Goal: Task Accomplishment & Management: Use online tool/utility

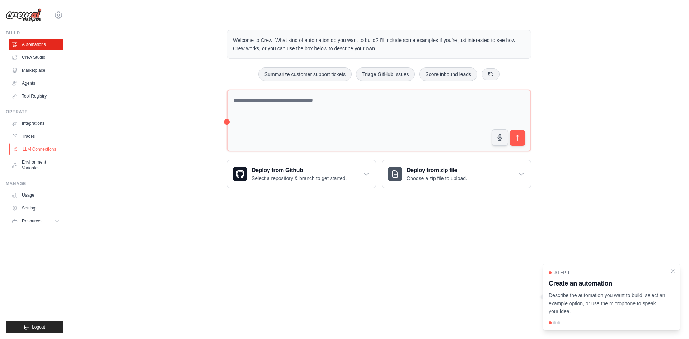
click at [27, 149] on link "LLM Connections" at bounding box center [36, 149] width 54 height 11
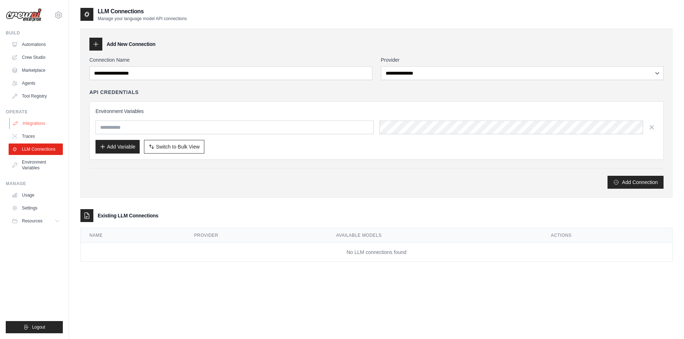
click at [47, 124] on link "Integrations" at bounding box center [36, 123] width 54 height 11
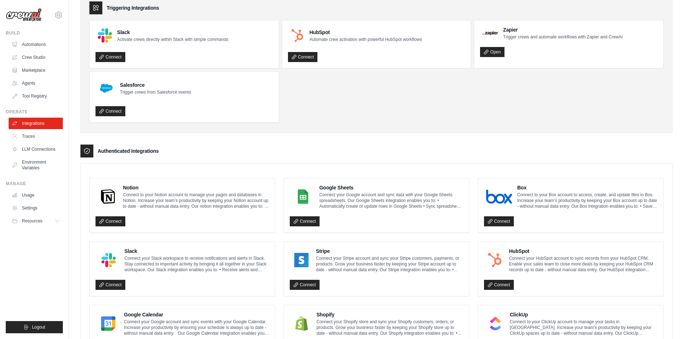
scroll to position [36, 0]
click at [300, 220] on link "Connect" at bounding box center [305, 222] width 30 height 10
click at [44, 42] on link "Automations" at bounding box center [36, 44] width 54 height 11
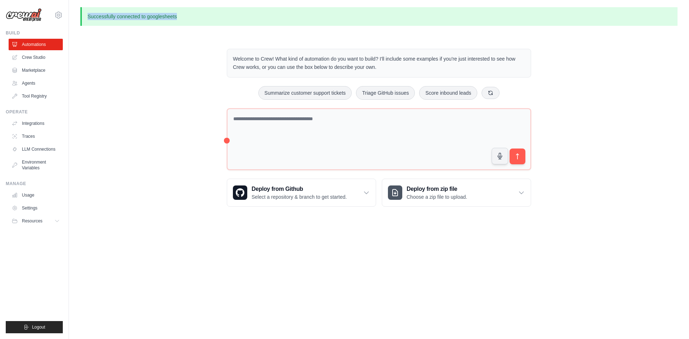
drag, startPoint x: 84, startPoint y: 14, endPoint x: 200, endPoint y: 13, distance: 116.7
click at [200, 13] on p "Successfully connected to googlesheets" at bounding box center [378, 16] width 597 height 19
click at [159, 88] on div "Welcome to Crew! What kind of automation do you want to build? I'll include som…" at bounding box center [378, 127] width 597 height 181
click at [14, 136] on icon at bounding box center [16, 137] width 6 height 6
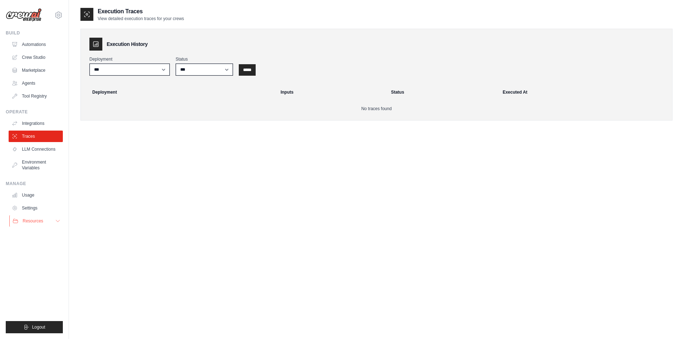
click at [60, 220] on icon at bounding box center [58, 221] width 6 height 6
click at [42, 234] on span "Documentation" at bounding box center [39, 234] width 29 height 6
click at [36, 122] on link "Integrations" at bounding box center [36, 123] width 54 height 11
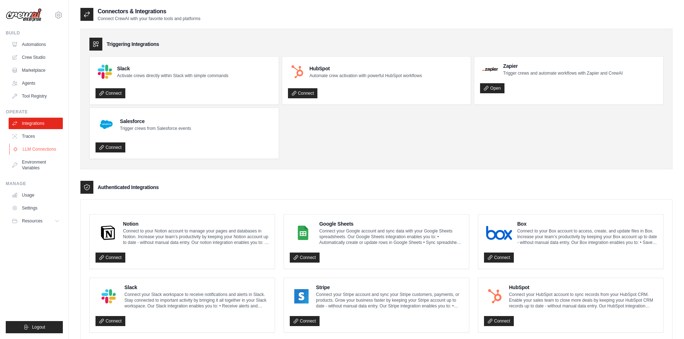
click at [33, 149] on link "LLM Connections" at bounding box center [36, 149] width 54 height 11
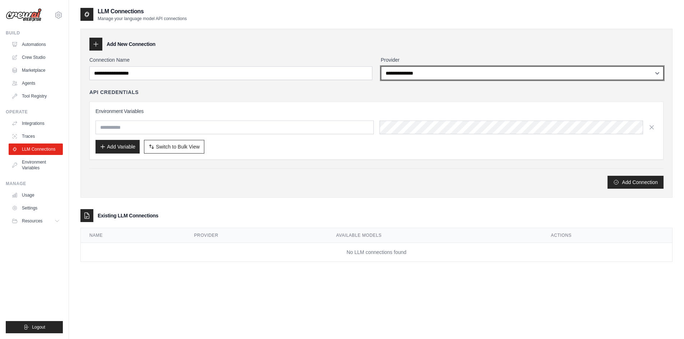
click at [477, 71] on select "**********" at bounding box center [522, 73] width 283 height 14
select select "******"
click at [381, 66] on select "**********" at bounding box center [522, 73] width 283 height 14
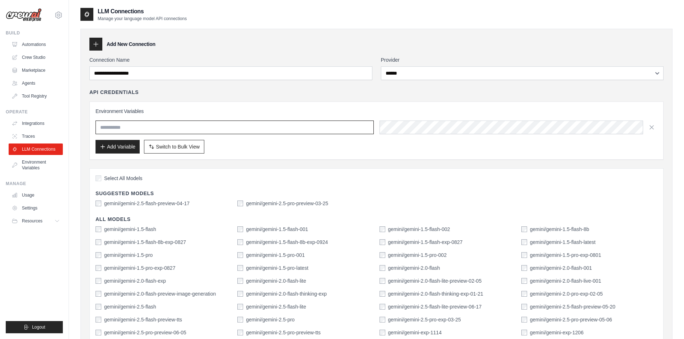
click at [233, 126] on input "text" at bounding box center [235, 128] width 278 height 14
type input "*******"
click at [116, 145] on button "Add Variable" at bounding box center [118, 147] width 44 height 14
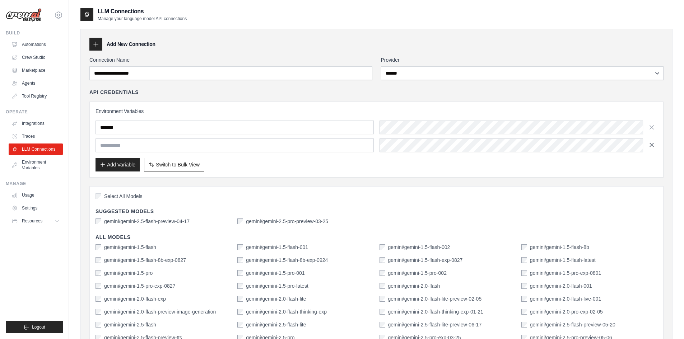
click at [652, 144] on icon "button" at bounding box center [651, 144] width 7 height 7
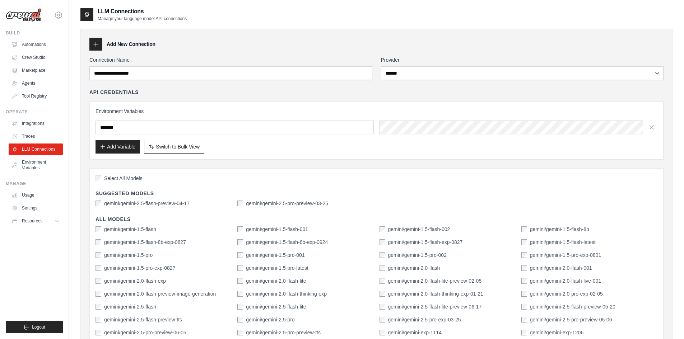
scroll to position [36, 0]
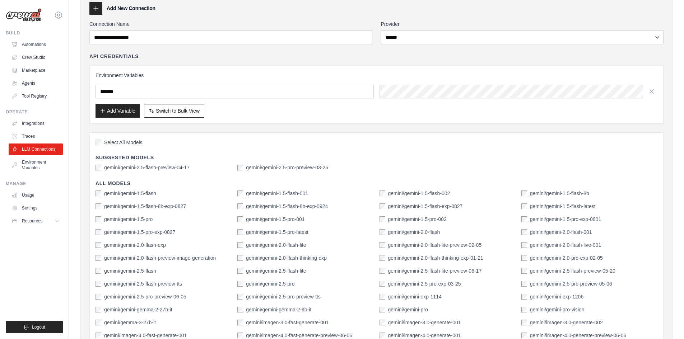
click at [98, 172] on div "Select All Models Suggested Models gemini/gemini-2.5-flash-preview-04-17 gemini…" at bounding box center [376, 263] width 574 height 262
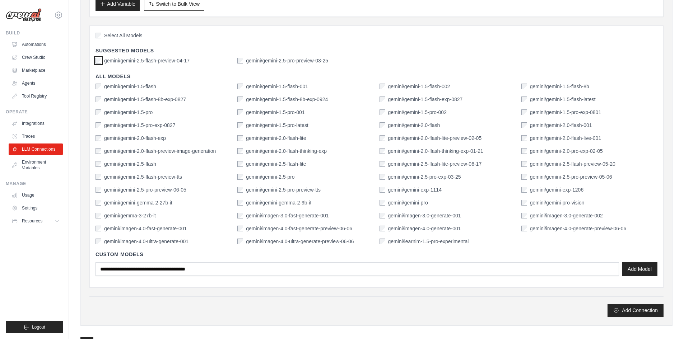
scroll to position [213, 0]
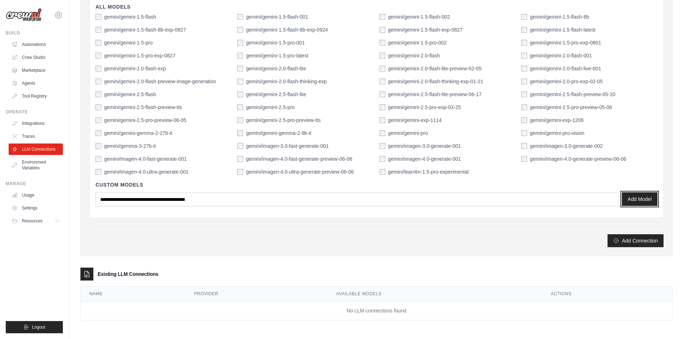
click at [651, 203] on button "Add Model" at bounding box center [640, 199] width 36 height 14
click at [637, 239] on button "Add Connection" at bounding box center [636, 240] width 56 height 13
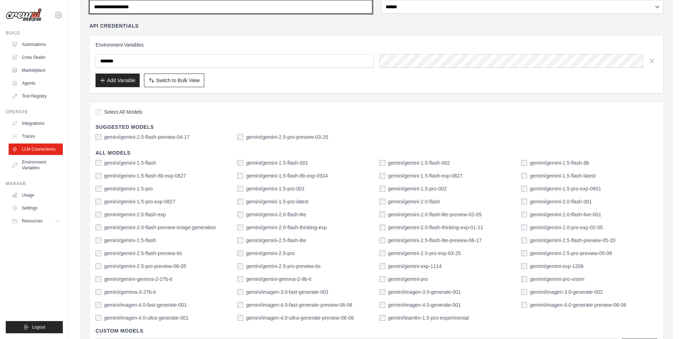
scroll to position [0, 0]
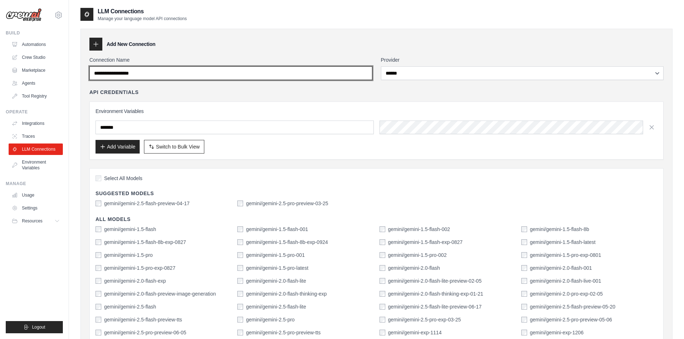
click at [127, 74] on input "Connection Name" at bounding box center [230, 73] width 283 height 14
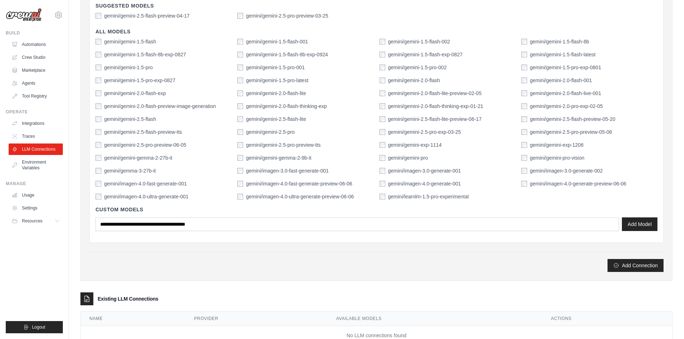
scroll to position [213, 0]
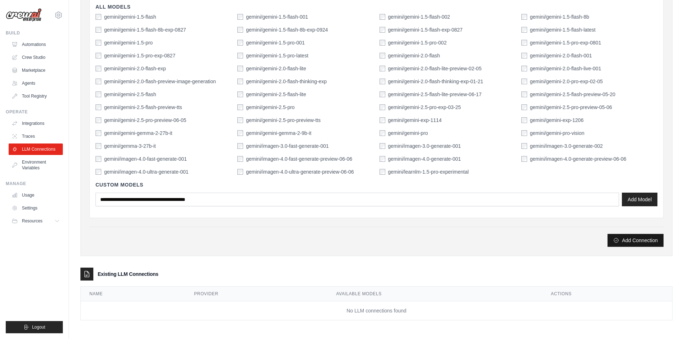
type input "**********"
click at [626, 242] on button "Add Connection" at bounding box center [636, 240] width 56 height 13
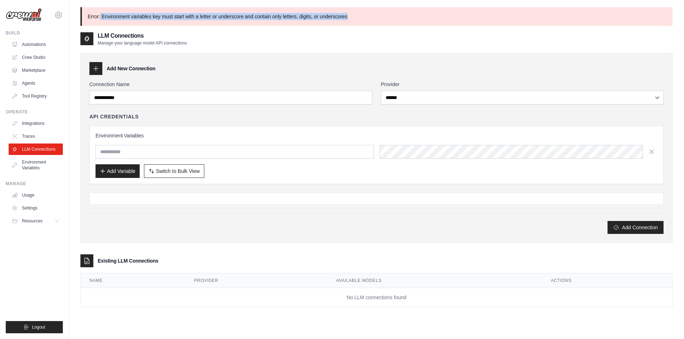
drag, startPoint x: 100, startPoint y: 16, endPoint x: 356, endPoint y: 16, distance: 255.7
click at [356, 16] on p "Error: Environment variables key must start with a letter or underscore and con…" at bounding box center [376, 16] width 592 height 19
click at [358, 16] on p "Error: Environment variables key must start with a letter or underscore and con…" at bounding box center [376, 16] width 592 height 19
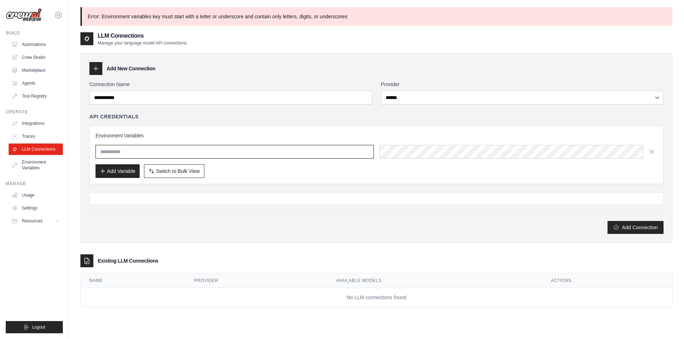
click at [119, 153] on input "text" at bounding box center [235, 152] width 278 height 14
paste input "**********"
type input "**********"
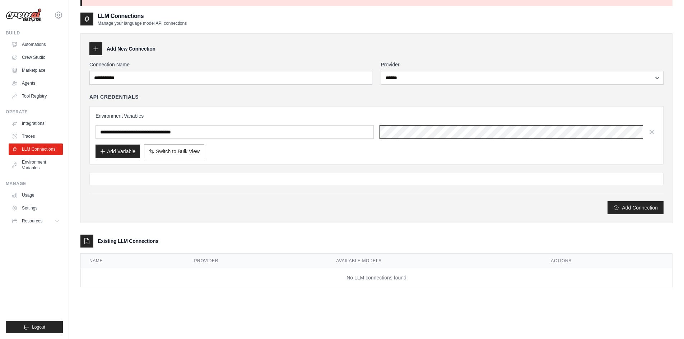
scroll to position [39, 0]
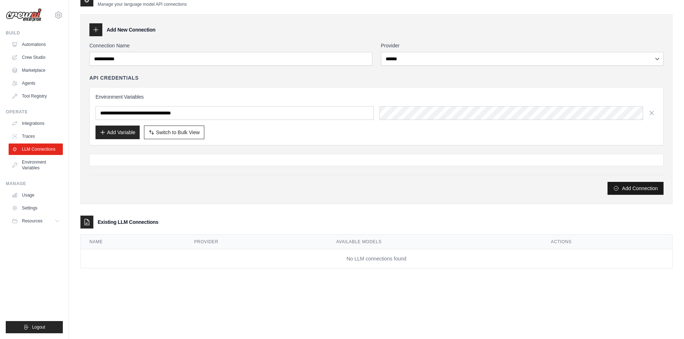
click at [632, 190] on button "Add Connection" at bounding box center [636, 188] width 56 height 13
click at [160, 241] on th "Name" at bounding box center [133, 242] width 105 height 15
drag, startPoint x: 82, startPoint y: 222, endPoint x: 102, endPoint y: 222, distance: 20.5
click at [83, 222] on div at bounding box center [86, 222] width 13 height 13
click at [121, 220] on h3 "Existing LLM Connections" at bounding box center [128, 222] width 61 height 7
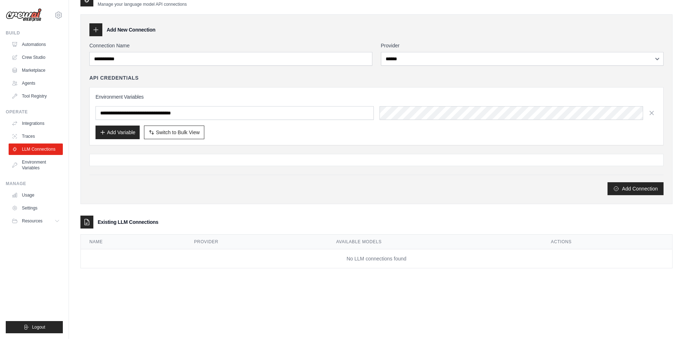
drag, startPoint x: 98, startPoint y: 220, endPoint x: 219, endPoint y: 220, distance: 121.7
click at [219, 220] on div "Existing LLM Connections" at bounding box center [376, 222] width 592 height 13
click at [220, 220] on div "Existing LLM Connections" at bounding box center [376, 222] width 592 height 13
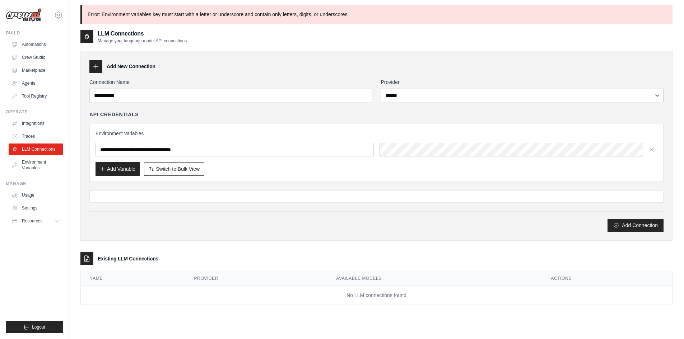
scroll to position [0, 0]
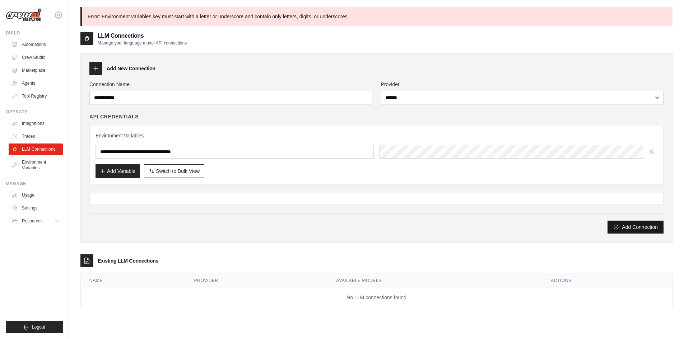
click at [634, 227] on button "Add Connection" at bounding box center [636, 227] width 56 height 13
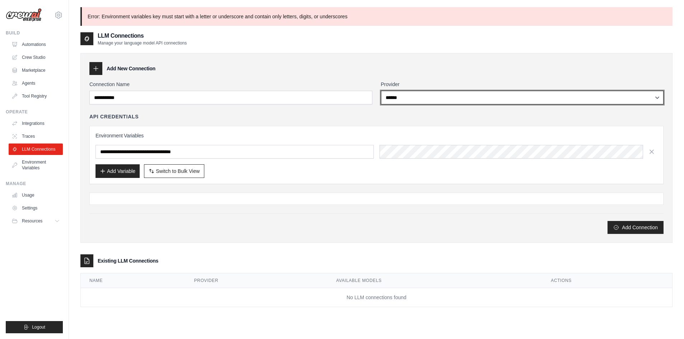
click at [420, 95] on select "**********" at bounding box center [522, 98] width 283 height 14
click at [381, 91] on select "**********" at bounding box center [522, 98] width 283 height 14
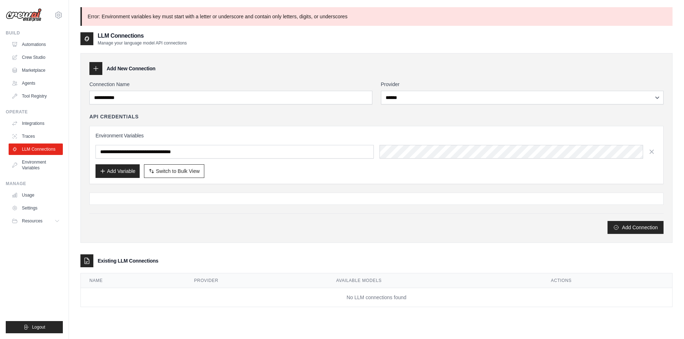
click at [99, 68] on icon at bounding box center [95, 68] width 7 height 7
click at [97, 68] on icon at bounding box center [95, 68] width 7 height 7
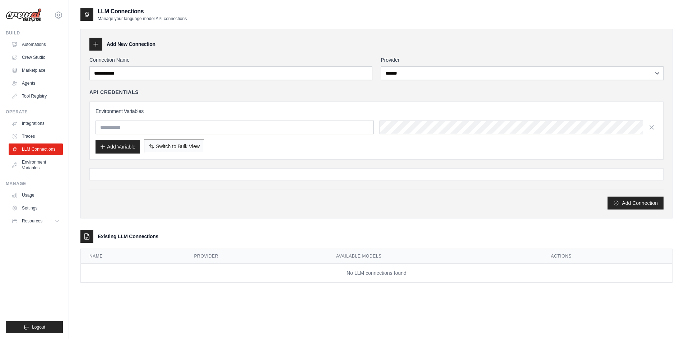
click at [164, 141] on button "Switch to Bulk View Switch to Table View" at bounding box center [174, 147] width 60 height 14
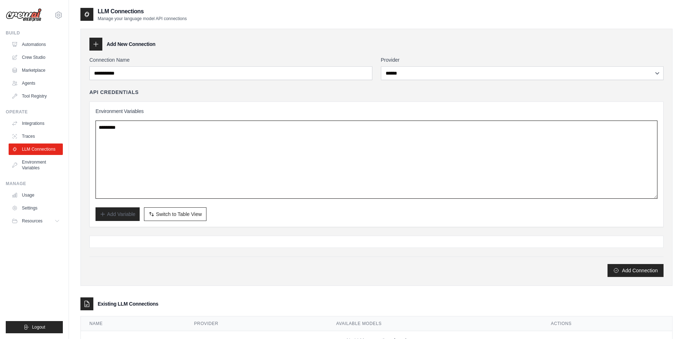
click at [141, 129] on textarea at bounding box center [377, 160] width 562 height 78
click at [134, 126] on textarea at bounding box center [377, 160] width 562 height 78
paste textarea "**********"
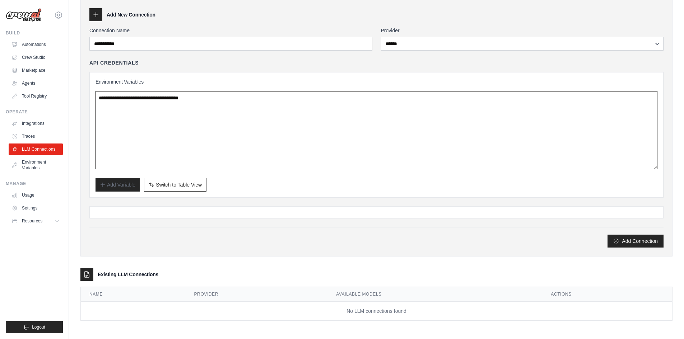
scroll to position [30, 0]
type textarea "**********"
click at [637, 241] on button "Add Connection" at bounding box center [636, 240] width 56 height 13
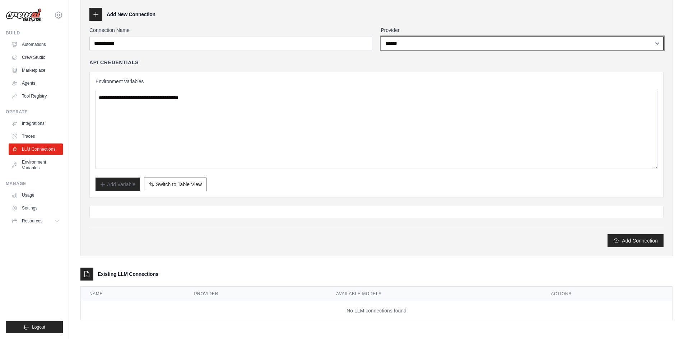
click at [441, 40] on select "**********" at bounding box center [522, 44] width 283 height 14
click at [381, 37] on select "**********" at bounding box center [522, 44] width 283 height 14
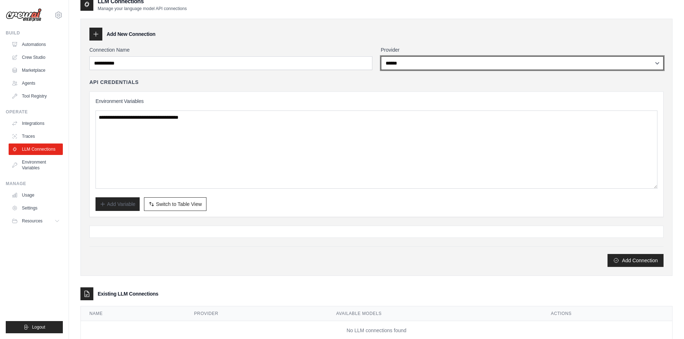
scroll to position [0, 0]
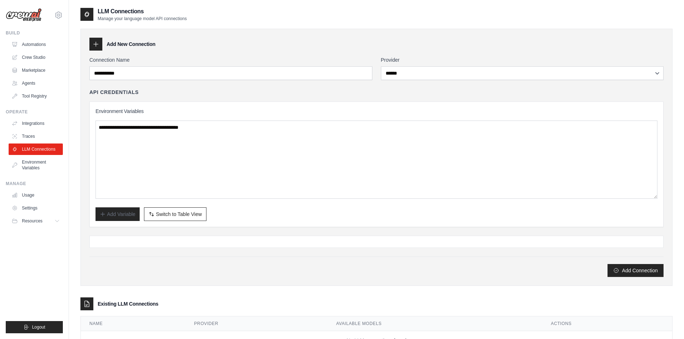
click at [97, 43] on icon at bounding box center [95, 44] width 7 height 7
click at [124, 48] on div "Add New Connection" at bounding box center [376, 44] width 574 height 13
click at [138, 46] on h3 "Add New Connection" at bounding box center [131, 44] width 49 height 7
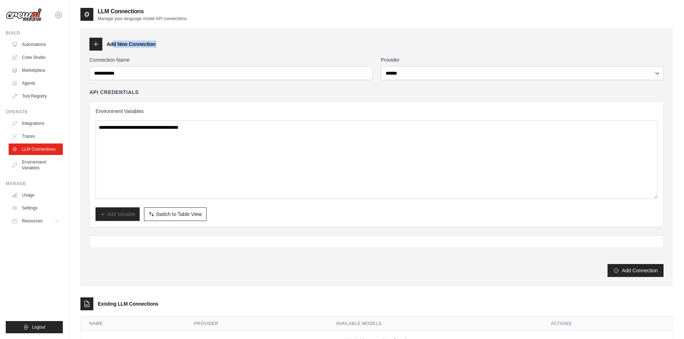
click at [169, 46] on div "Add New Connection" at bounding box center [376, 44] width 574 height 13
click at [637, 270] on button "Add Connection" at bounding box center [636, 270] width 56 height 13
click at [26, 127] on link "Integrations" at bounding box center [36, 123] width 54 height 11
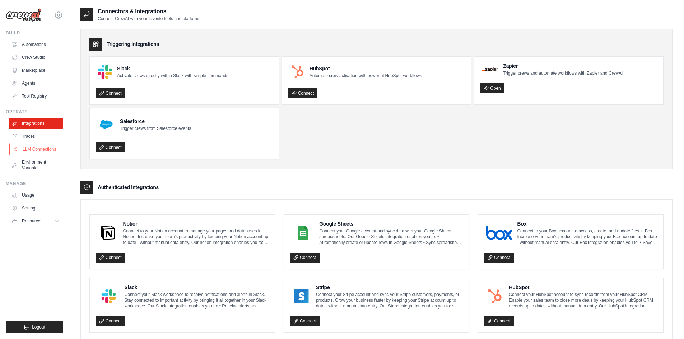
click at [34, 146] on link "LLM Connections" at bounding box center [36, 149] width 54 height 11
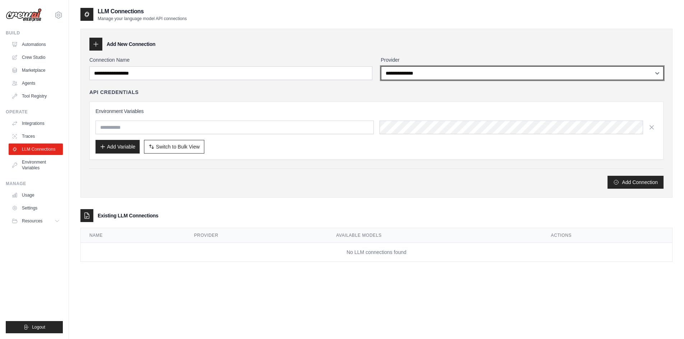
click at [402, 72] on select "**********" at bounding box center [522, 73] width 283 height 14
select select "******"
click at [381, 66] on select "**********" at bounding box center [522, 73] width 283 height 14
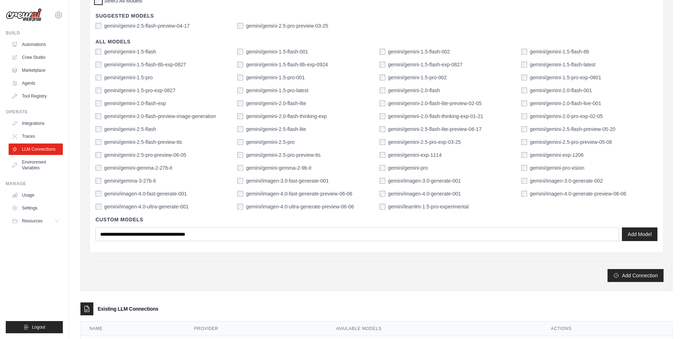
scroll to position [213, 0]
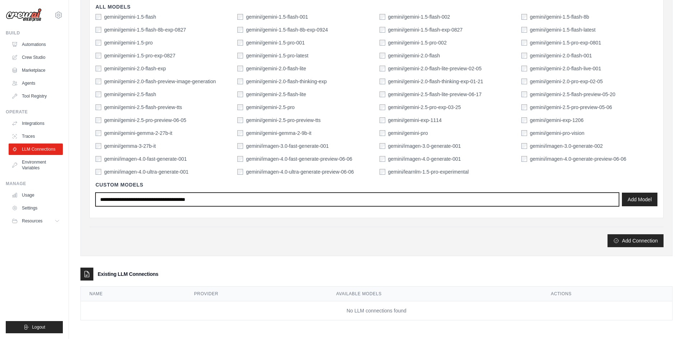
click at [219, 203] on input "text" at bounding box center [358, 200] width 524 height 14
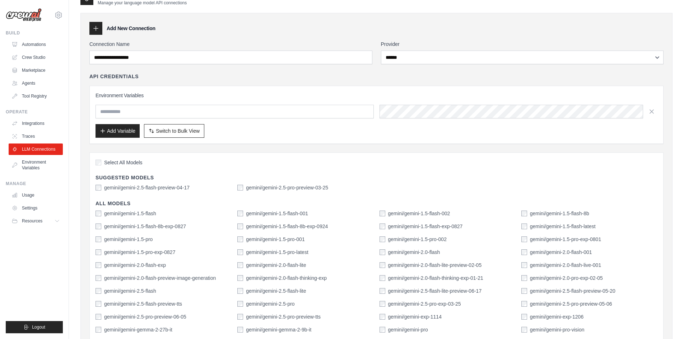
scroll to position [0, 0]
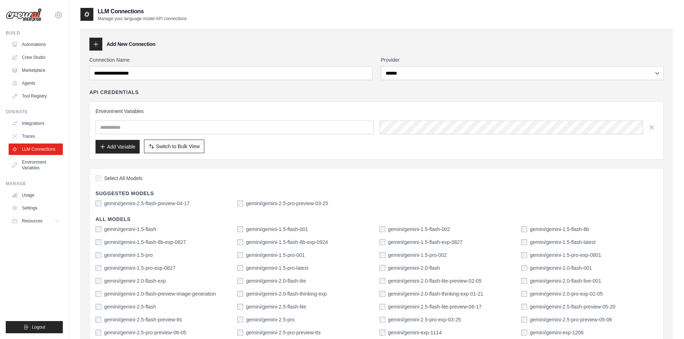
click at [171, 152] on button "Switch to Bulk View Switch to Table View" at bounding box center [174, 147] width 60 height 14
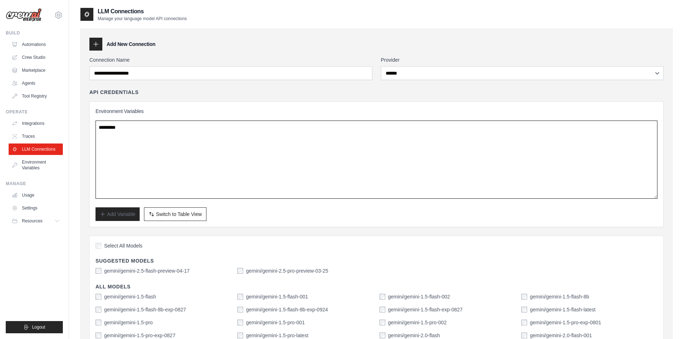
click at [103, 129] on textarea at bounding box center [377, 160] width 562 height 78
click at [131, 129] on textarea at bounding box center [377, 160] width 562 height 78
paste textarea "**********"
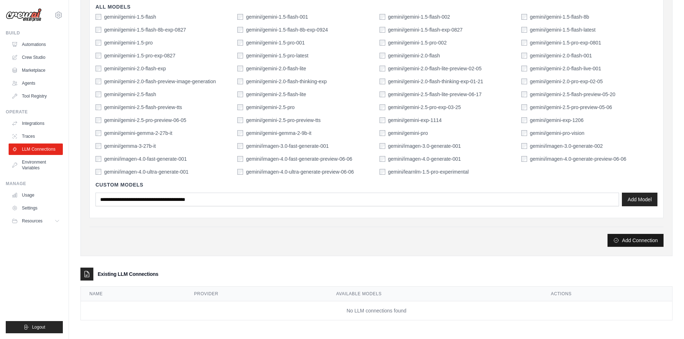
type textarea "**********"
click at [627, 241] on button "Add Connection" at bounding box center [636, 240] width 56 height 13
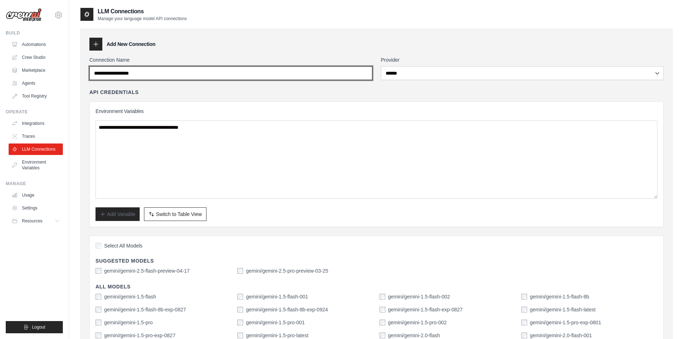
click at [108, 76] on input "Connection Name" at bounding box center [230, 73] width 283 height 14
type input "**********"
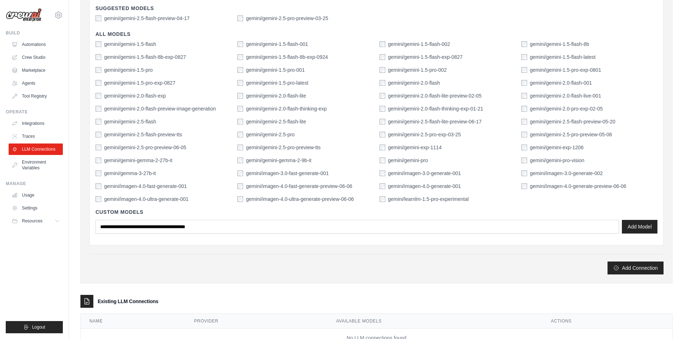
scroll to position [280, 0]
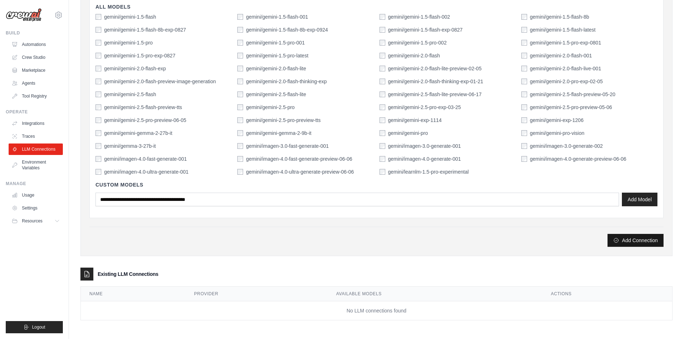
click at [631, 239] on button "Add Connection" at bounding box center [636, 240] width 56 height 13
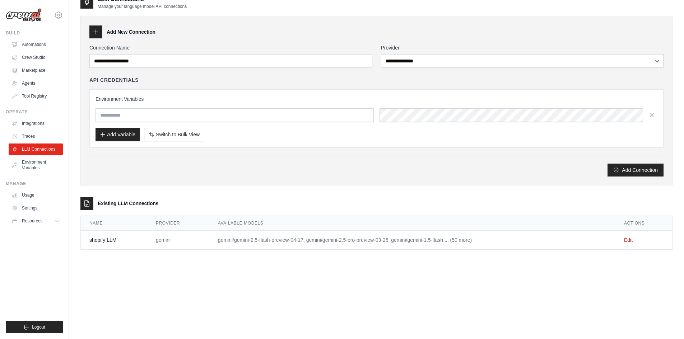
scroll to position [39, 0]
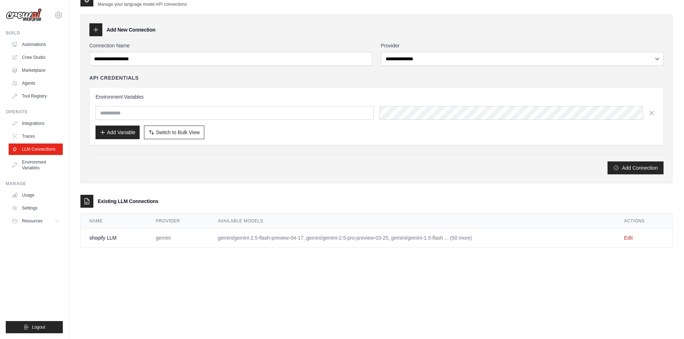
drag, startPoint x: 451, startPoint y: 238, endPoint x: 473, endPoint y: 237, distance: 21.2
click at [473, 237] on td "gemini/gemini-2.5-flash-preview-04-17, gemini/gemini-2.5-pro-preview-03-25, gem…" at bounding box center [412, 238] width 406 height 19
click at [475, 264] on div "**********" at bounding box center [376, 162] width 592 height 339
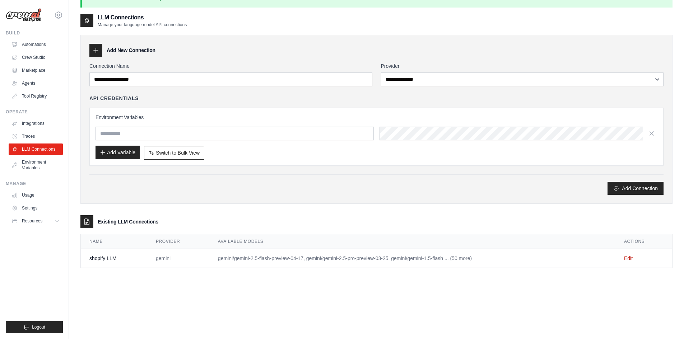
scroll to position [0, 0]
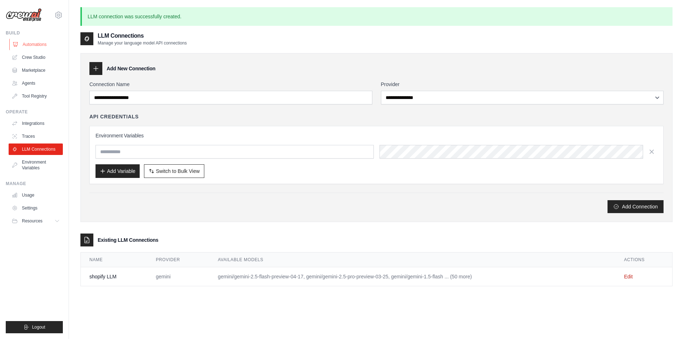
click at [27, 46] on link "Automations" at bounding box center [36, 44] width 54 height 11
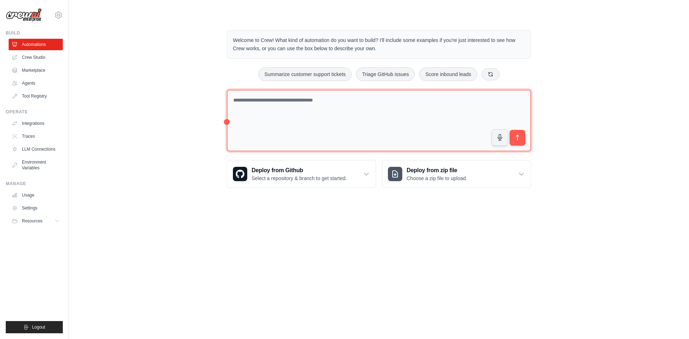
click at [340, 111] on textarea at bounding box center [379, 121] width 304 height 62
type textarea "**********"
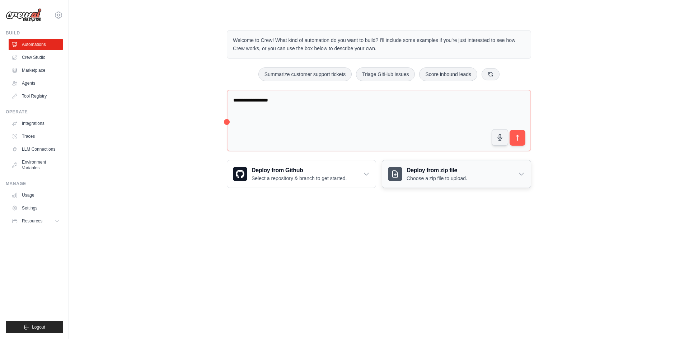
click at [521, 173] on icon at bounding box center [521, 174] width 7 height 7
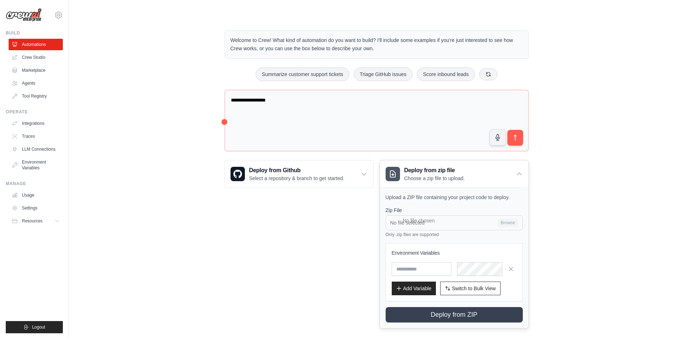
scroll to position [8, 0]
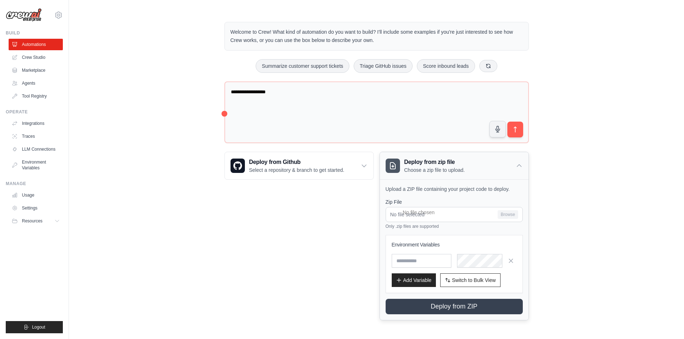
click at [523, 163] on div "Deploy from zip file Choose a zip file to upload." at bounding box center [454, 165] width 149 height 27
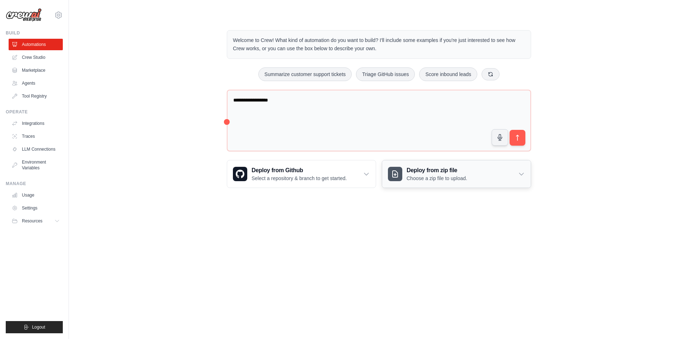
drag, startPoint x: 523, startPoint y: 163, endPoint x: 522, endPoint y: 169, distance: 5.8
click at [523, 165] on div "Deploy from zip file Choose a zip file to upload." at bounding box center [456, 174] width 149 height 27
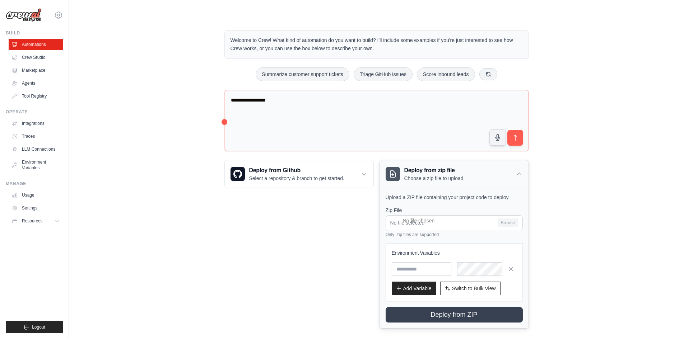
click at [517, 172] on icon at bounding box center [519, 174] width 7 height 7
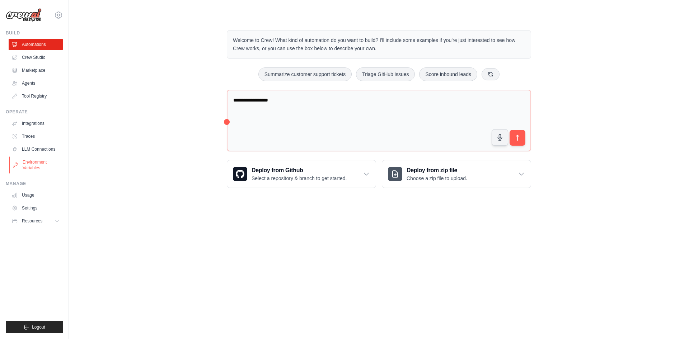
click at [28, 166] on link "Environment Variables" at bounding box center [36, 165] width 54 height 17
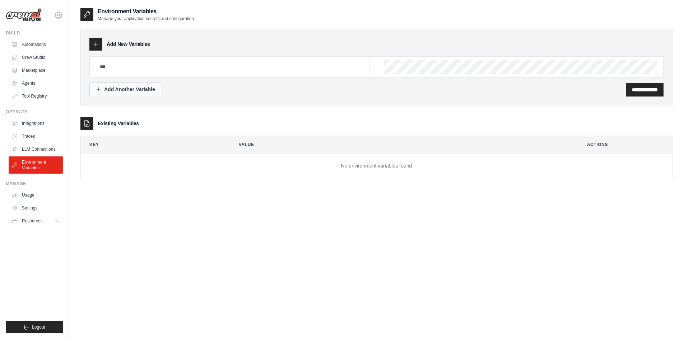
click at [132, 87] on div "Add Another Variable" at bounding box center [126, 89] width 60 height 7
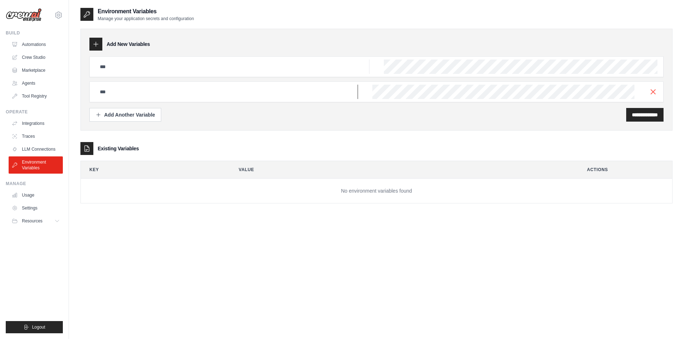
click at [131, 74] on input "text" at bounding box center [233, 67] width 274 height 14
click at [654, 90] on line "button" at bounding box center [653, 91] width 4 height 4
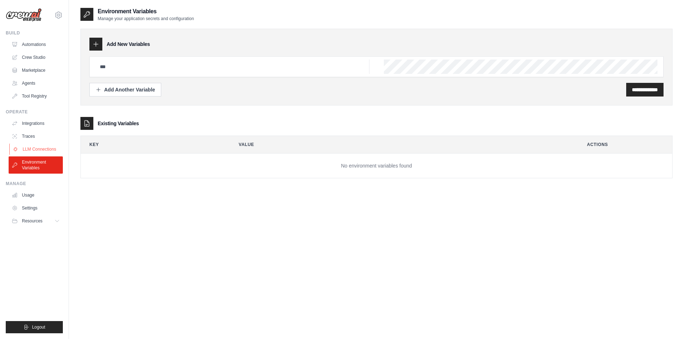
click at [32, 150] on link "LLM Connections" at bounding box center [36, 149] width 54 height 11
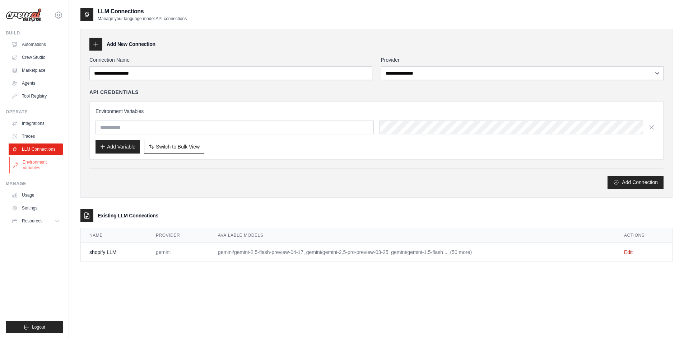
click at [35, 164] on link "Environment Variables" at bounding box center [36, 165] width 54 height 17
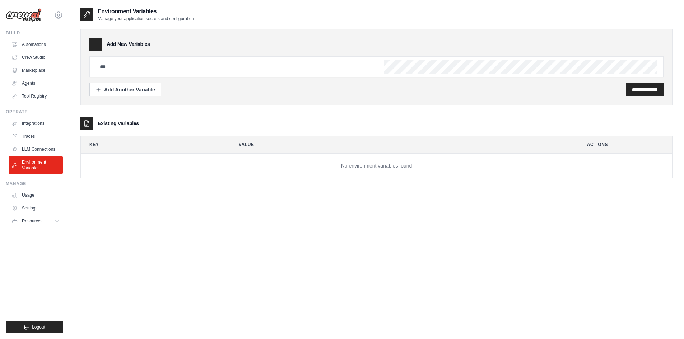
click at [119, 71] on input "text" at bounding box center [233, 67] width 274 height 14
click at [120, 69] on input "text" at bounding box center [233, 67] width 274 height 14
click at [126, 88] on div "Add Another Variable" at bounding box center [126, 89] width 60 height 7
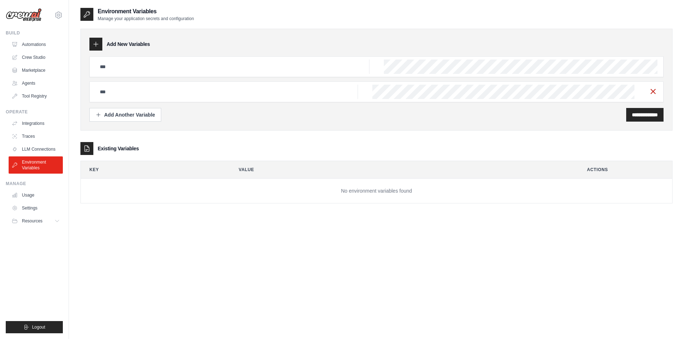
click at [656, 90] on icon "button" at bounding box center [653, 91] width 9 height 9
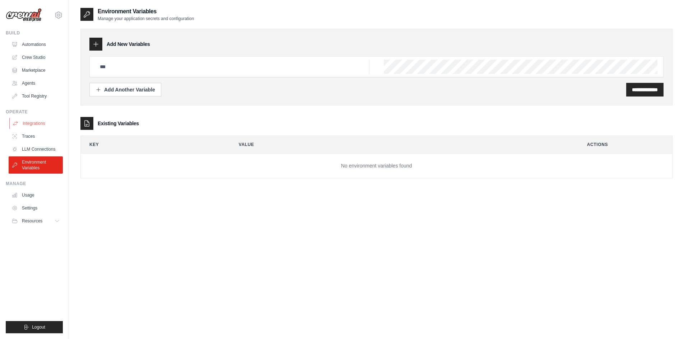
click at [38, 120] on link "Integrations" at bounding box center [36, 123] width 54 height 11
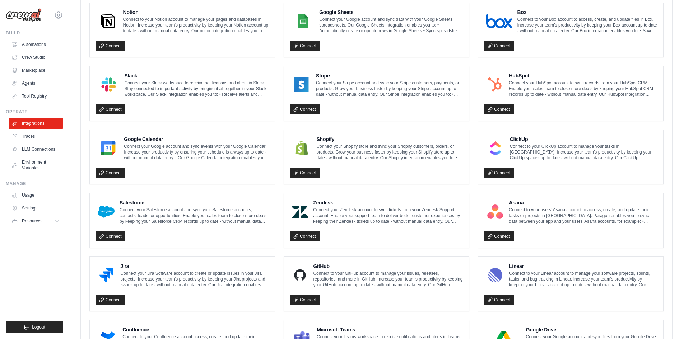
scroll to position [215, 0]
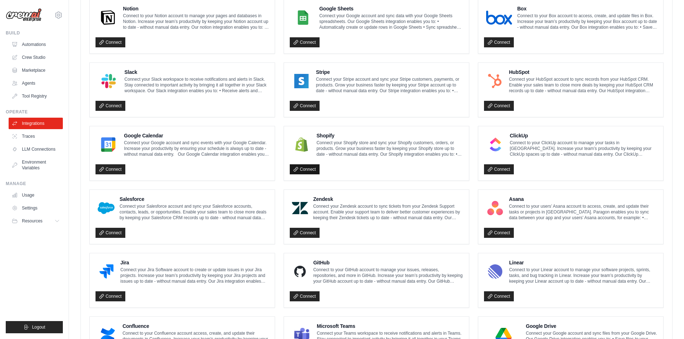
click at [308, 169] on link "Connect" at bounding box center [305, 169] width 30 height 10
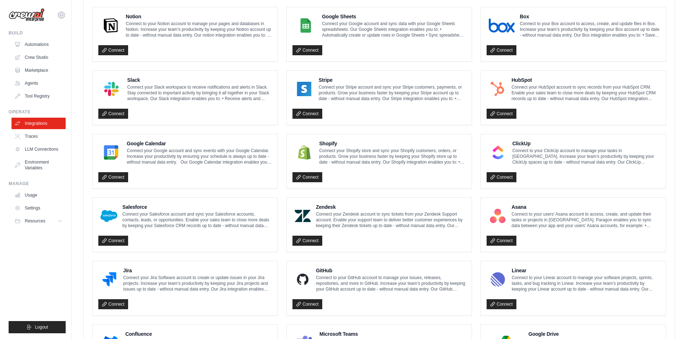
scroll to position [0, 0]
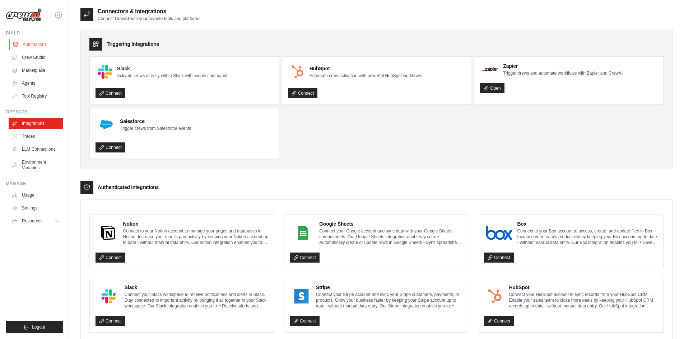
click at [34, 43] on link "Automations" at bounding box center [36, 44] width 54 height 11
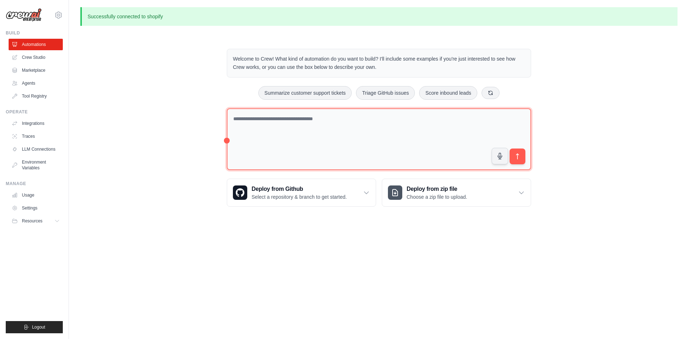
click at [258, 119] on textarea at bounding box center [379, 139] width 304 height 62
click at [239, 120] on textarea at bounding box center [379, 139] width 304 height 62
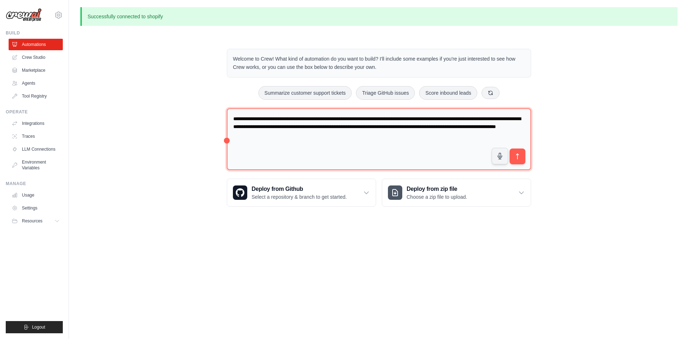
type textarea "**********"
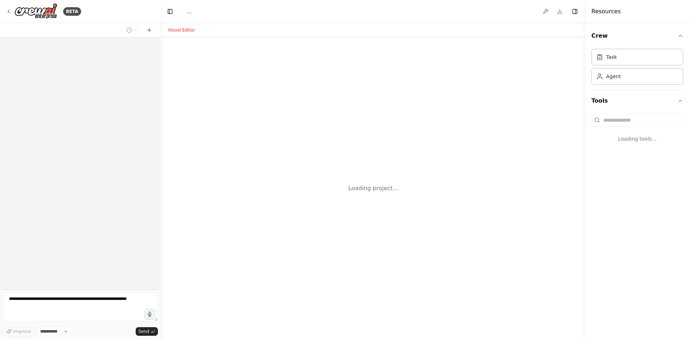
select select "****"
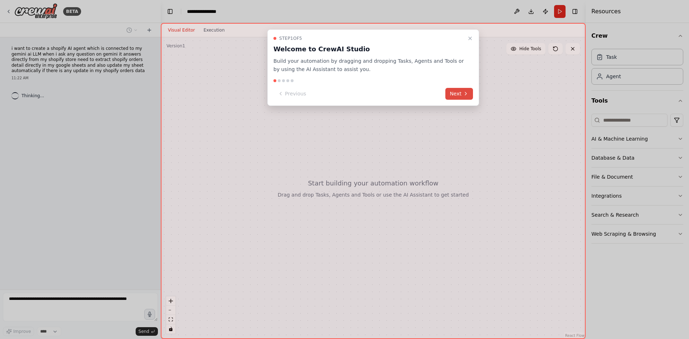
click at [463, 92] on button "Next" at bounding box center [460, 94] width 28 height 12
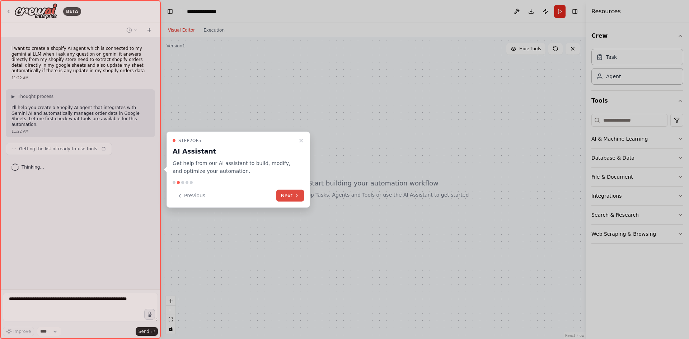
click at [290, 192] on button "Next" at bounding box center [290, 196] width 28 height 12
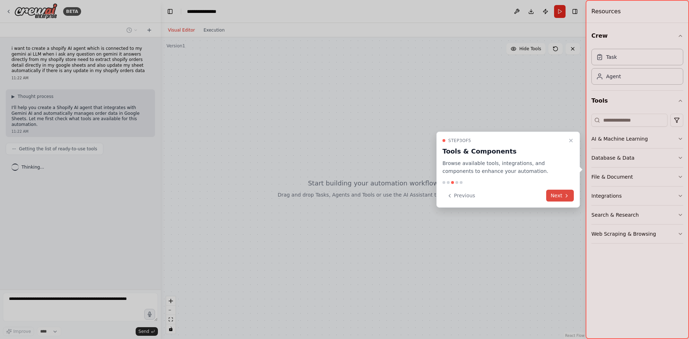
click at [553, 199] on button "Next" at bounding box center [560, 196] width 28 height 12
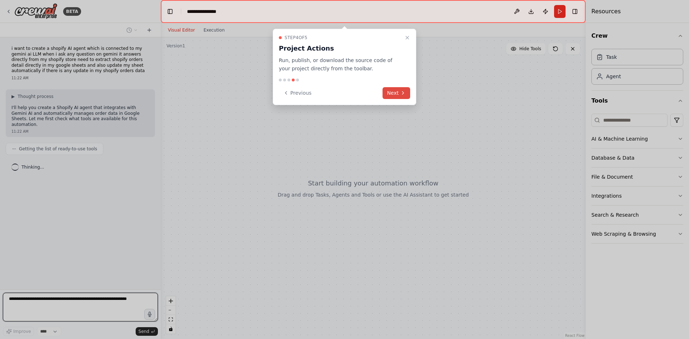
click at [394, 97] on button "Next" at bounding box center [397, 93] width 28 height 12
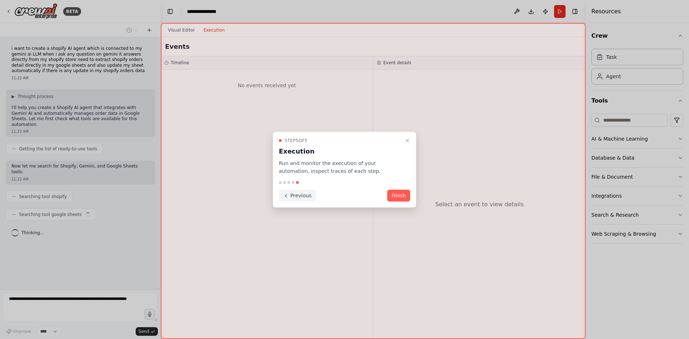
click at [294, 196] on button "Previous" at bounding box center [297, 196] width 37 height 12
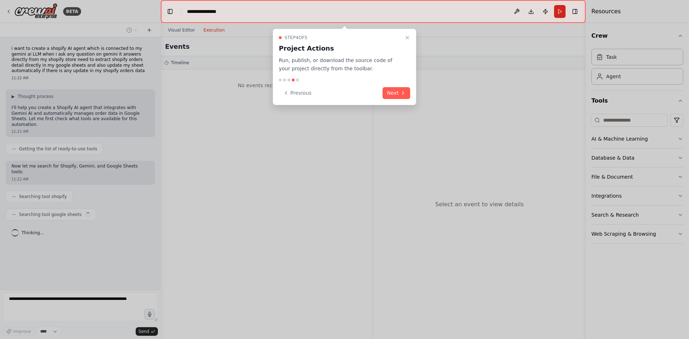
click at [294, 196] on div at bounding box center [344, 169] width 689 height 339
click at [298, 93] on button "Previous" at bounding box center [297, 93] width 37 height 12
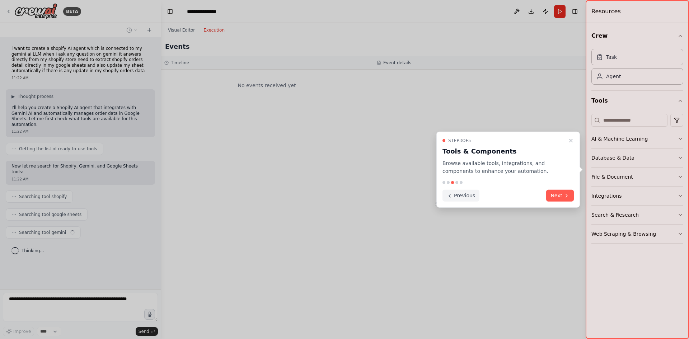
click at [463, 195] on button "Previous" at bounding box center [461, 196] width 37 height 12
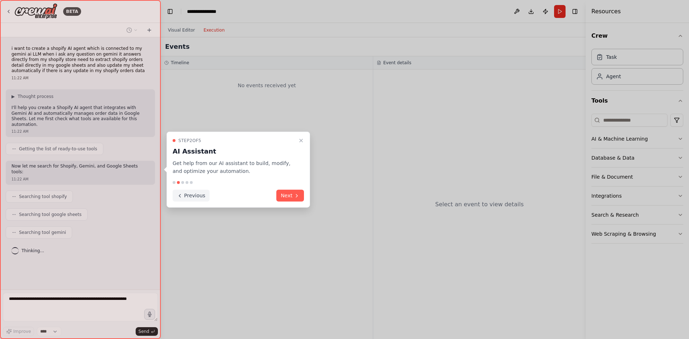
click at [189, 199] on button "Previous" at bounding box center [191, 196] width 37 height 12
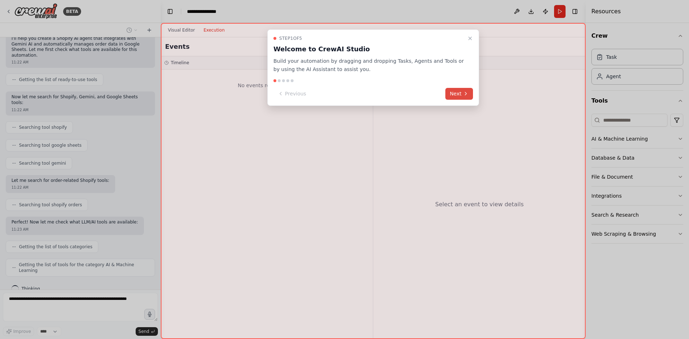
scroll to position [64, 0]
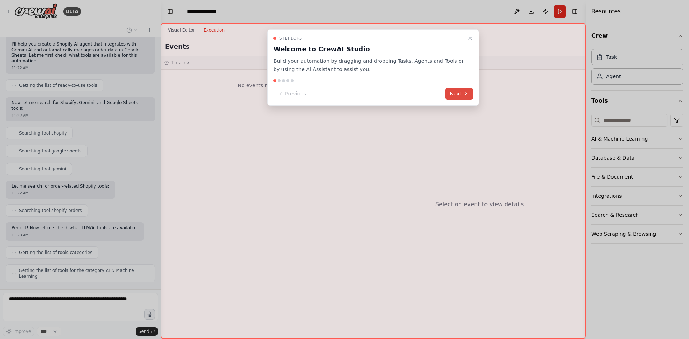
click at [452, 95] on button "Next" at bounding box center [460, 94] width 28 height 12
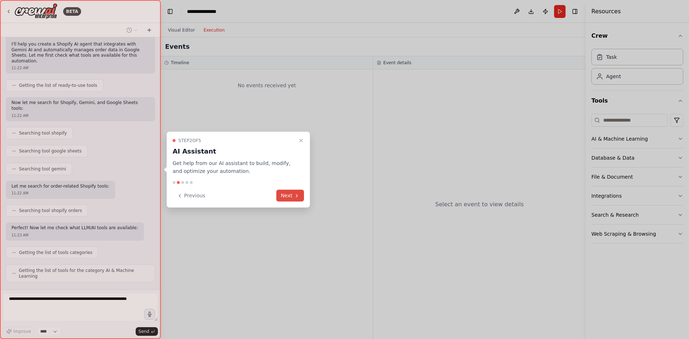
click at [296, 195] on icon at bounding box center [297, 196] width 6 height 6
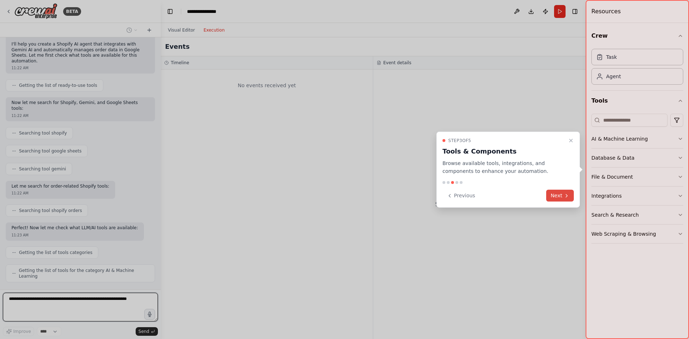
click at [555, 198] on button "Next" at bounding box center [560, 196] width 28 height 12
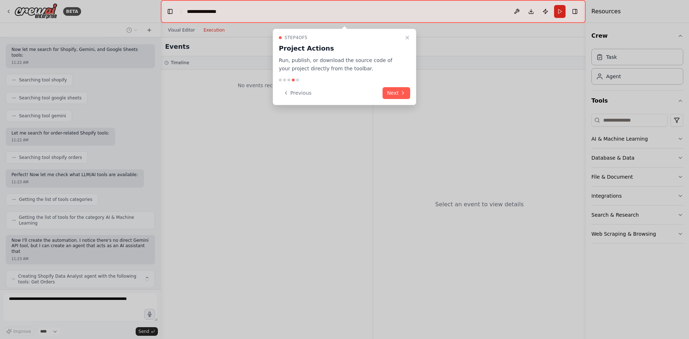
scroll to position [122, 0]
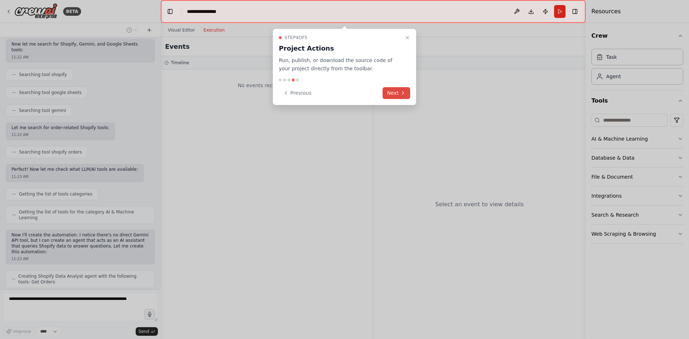
click at [399, 90] on button "Next" at bounding box center [397, 93] width 28 height 12
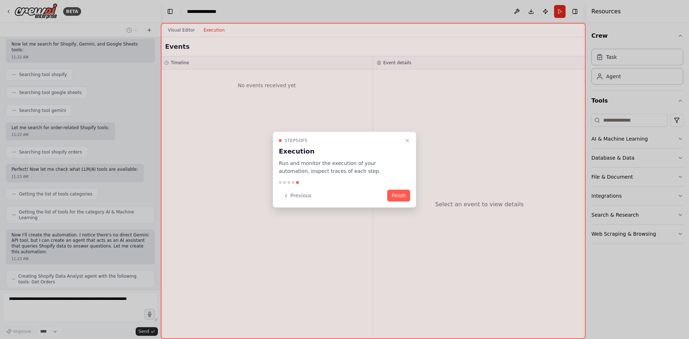
scroll to position [146, 0]
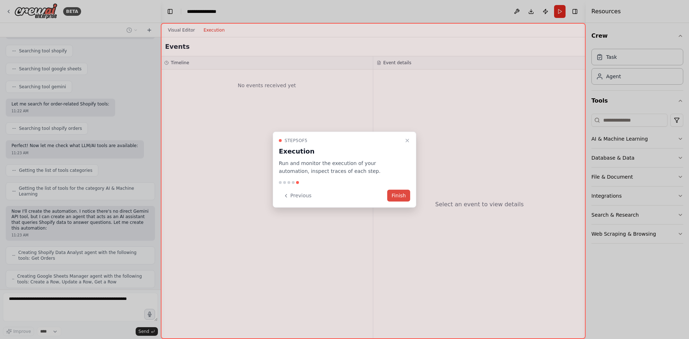
click at [400, 194] on button "Finish" at bounding box center [398, 196] width 23 height 12
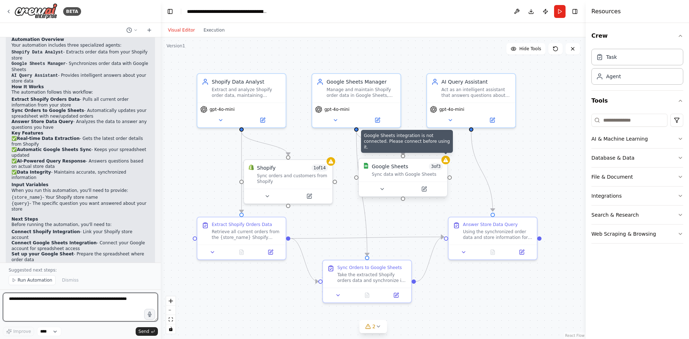
scroll to position [591, 0]
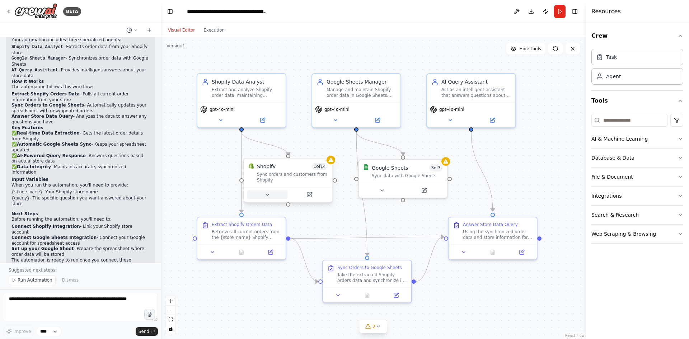
click at [269, 195] on icon at bounding box center [268, 195] width 6 height 6
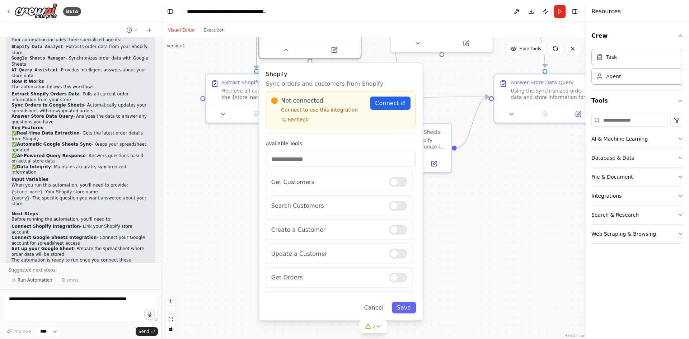
drag, startPoint x: 405, startPoint y: 192, endPoint x: 441, endPoint y: 74, distance: 123.1
click at [441, 74] on div ".deletable-edge-delete-btn { width: 20px; height: 20px; border: 0px solid #ffff…" at bounding box center [373, 188] width 425 height 302
click at [397, 184] on div at bounding box center [398, 182] width 18 height 10
click at [390, 210] on div at bounding box center [398, 206] width 18 height 10
click at [392, 233] on div at bounding box center [398, 230] width 18 height 10
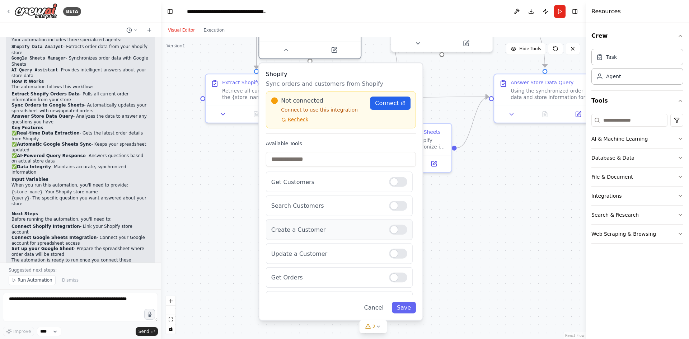
click at [392, 229] on div at bounding box center [398, 230] width 18 height 10
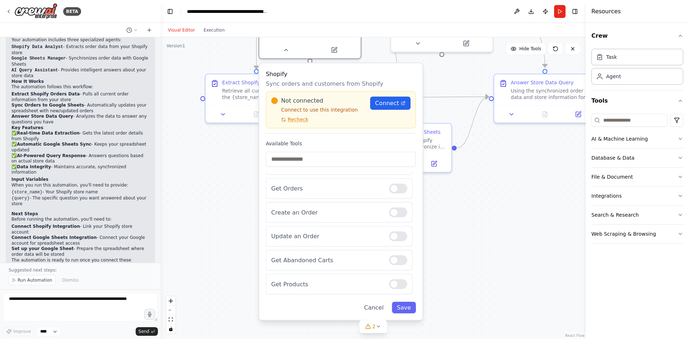
scroll to position [82, 0]
click at [397, 238] on div "Update an Order" at bounding box center [339, 231] width 147 height 20
click at [389, 231] on div at bounding box center [398, 231] width 18 height 10
click at [390, 213] on div "Create an Order" at bounding box center [339, 207] width 147 height 20
click at [391, 208] on div at bounding box center [398, 207] width 18 height 10
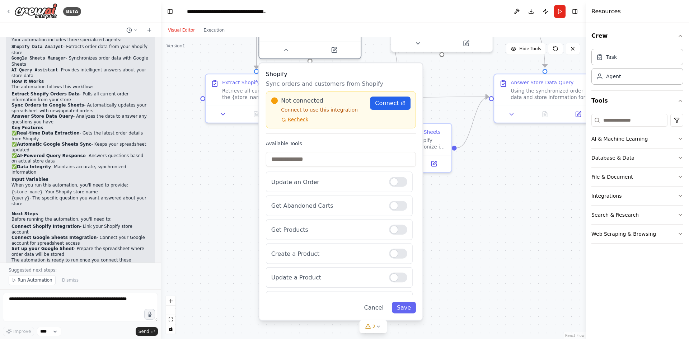
scroll to position [127, 0]
click at [392, 205] on div at bounding box center [398, 204] width 18 height 10
click at [390, 231] on div at bounding box center [398, 228] width 18 height 10
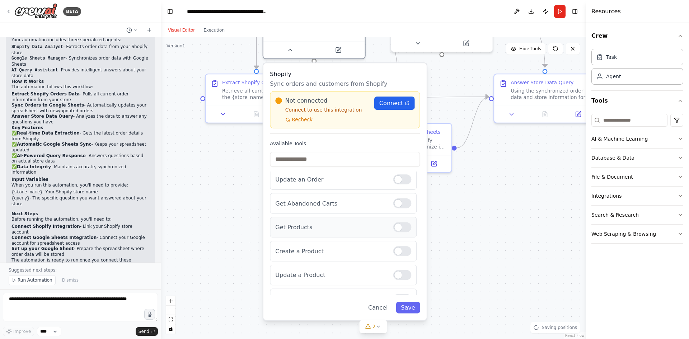
click at [398, 229] on div at bounding box center [403, 228] width 18 height 10
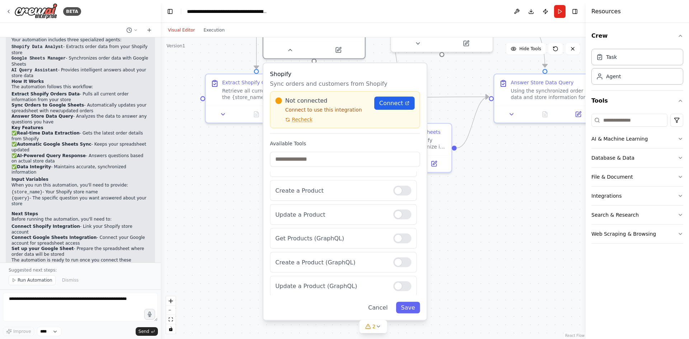
scroll to position [181, 0]
click at [410, 308] on button "Save" at bounding box center [408, 307] width 24 height 11
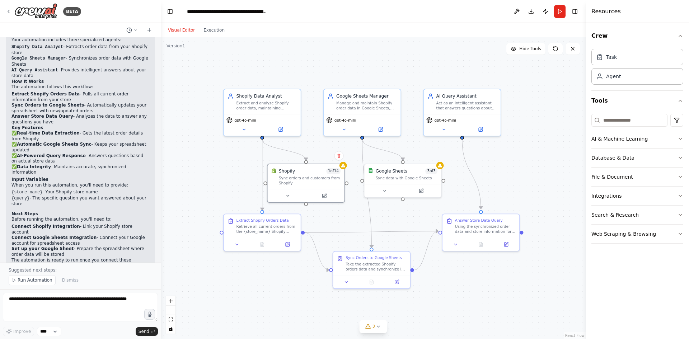
drag, startPoint x: 390, startPoint y: 121, endPoint x: 350, endPoint y: 219, distance: 105.7
click at [350, 219] on div ".deletable-edge-delete-btn { width: 20px; height: 20px; border: 0px solid #ffff…" at bounding box center [373, 188] width 425 height 302
click at [287, 197] on icon at bounding box center [287, 194] width 5 height 5
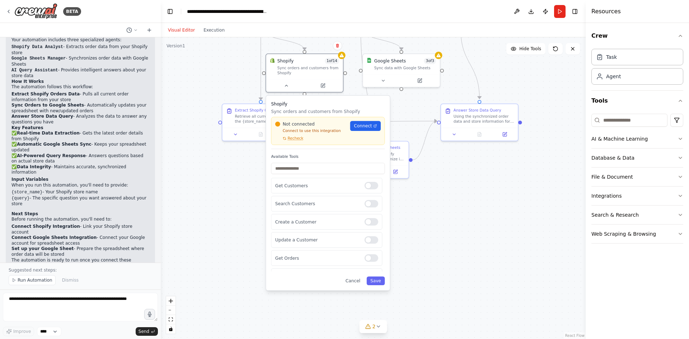
drag, startPoint x: 402, startPoint y: 220, endPoint x: 402, endPoint y: 100, distance: 119.9
click at [402, 100] on div ".deletable-edge-delete-btn { width: 20px; height: 20px; border: 0px solid #ffff…" at bounding box center [373, 188] width 425 height 302
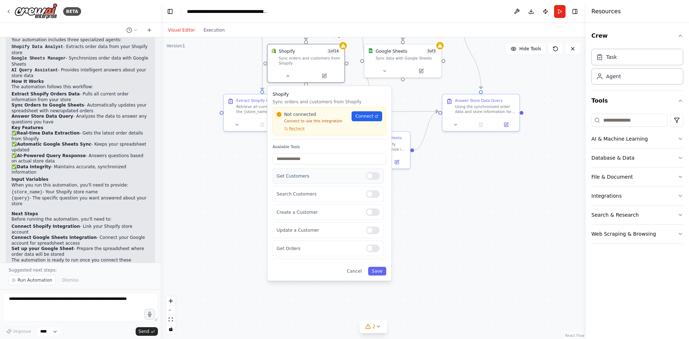
click at [369, 175] on div at bounding box center [373, 176] width 14 height 8
click at [382, 270] on button "Save" at bounding box center [377, 271] width 18 height 9
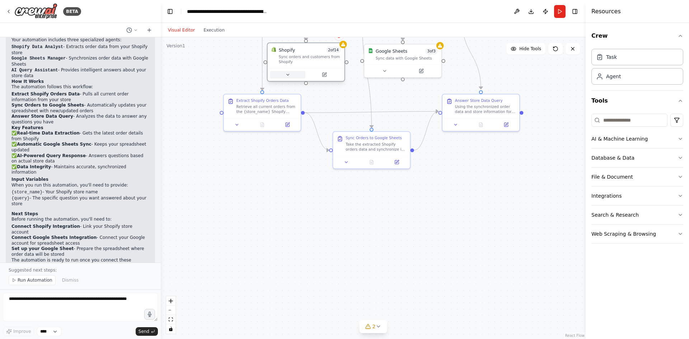
click at [285, 75] on button at bounding box center [287, 75] width 35 height 8
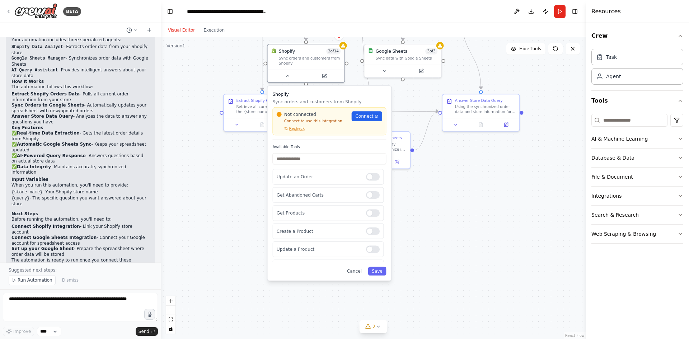
scroll to position [108, 0]
click at [372, 210] on div at bounding box center [373, 209] width 14 height 8
click at [380, 271] on button "Save" at bounding box center [377, 271] width 18 height 9
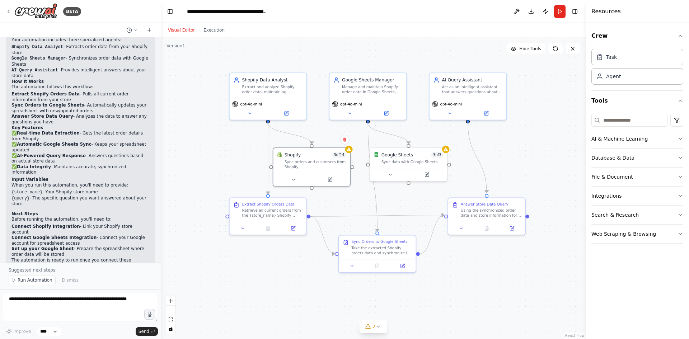
drag, startPoint x: 443, startPoint y: 189, endPoint x: 448, endPoint y: 293, distance: 103.9
click at [448, 293] on div ".deletable-edge-delete-btn { width: 20px; height: 20px; border: 0px solid #ffff…" at bounding box center [373, 188] width 425 height 302
click at [445, 150] on icon at bounding box center [446, 148] width 4 height 4
click at [385, 172] on button at bounding box center [390, 174] width 35 height 8
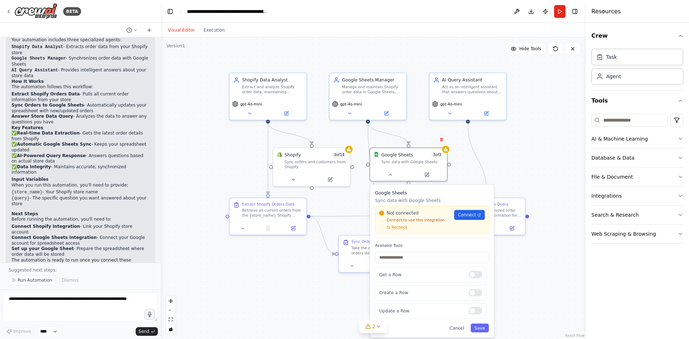
click at [517, 275] on div ".deletable-edge-delete-btn { width: 20px; height: 20px; border: 0px solid #ffff…" at bounding box center [373, 188] width 425 height 302
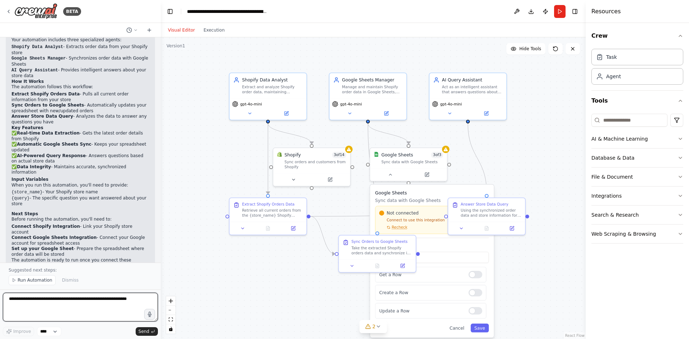
click at [52, 302] on textarea at bounding box center [80, 307] width 155 height 29
paste textarea "**********"
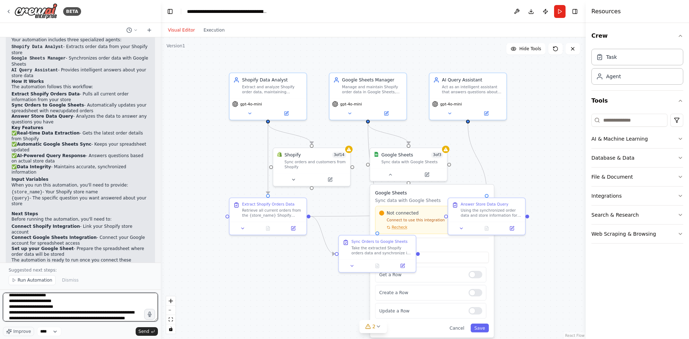
scroll to position [118, 0]
type textarea "**********"
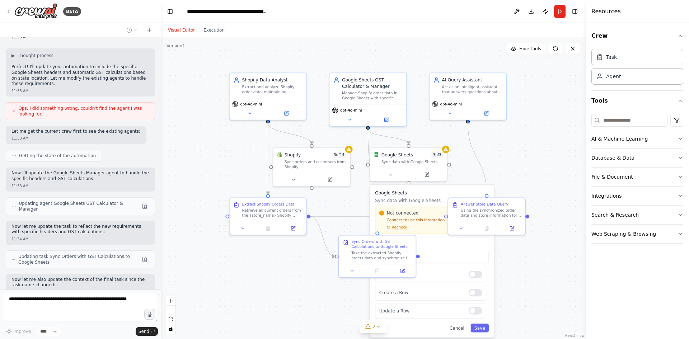
scroll to position [889, 0]
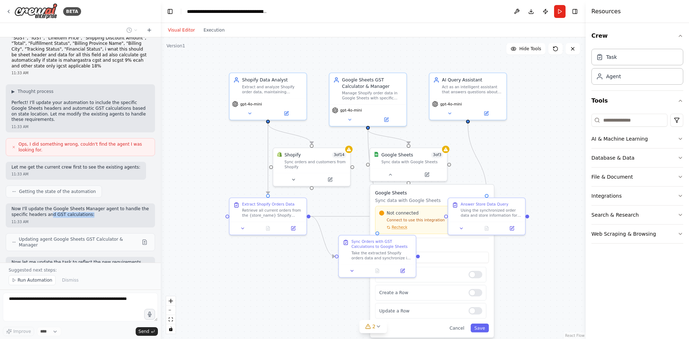
drag, startPoint x: 47, startPoint y: 158, endPoint x: 85, endPoint y: 160, distance: 38.1
click at [85, 206] on p "Now I'll update the Google Sheets Manager agent to handle the specific headers …" at bounding box center [80, 211] width 138 height 11
click at [127, 206] on p "Now I'll update the Google Sheets Manager agent to handle the specific headers …" at bounding box center [80, 211] width 138 height 11
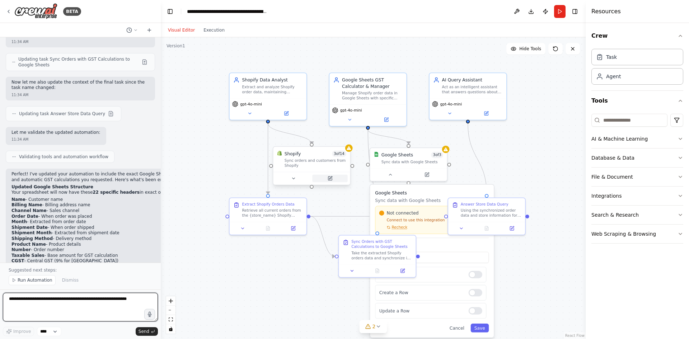
scroll to position [1139, 0]
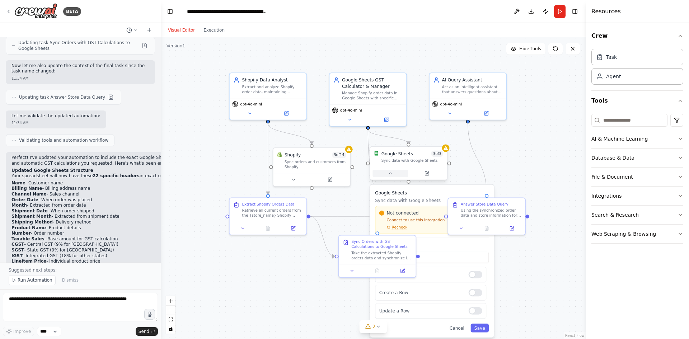
click at [389, 172] on icon at bounding box center [390, 173] width 5 height 5
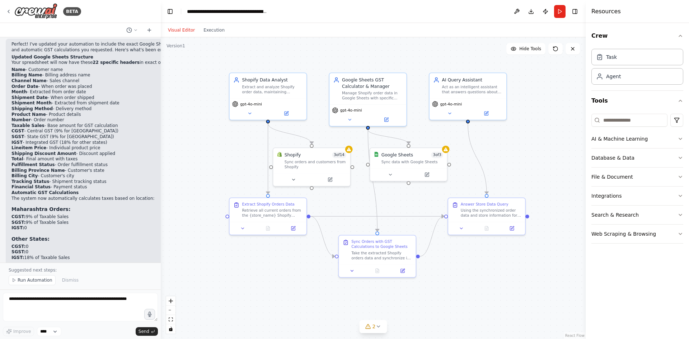
scroll to position [1282, 0]
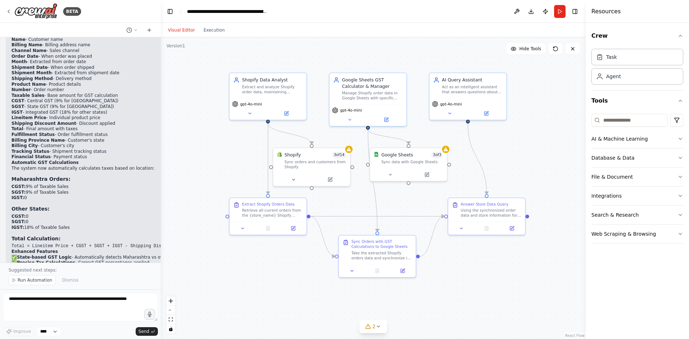
click at [352, 152] on div ".deletable-edge-delete-btn { width: 20px; height: 20px; border: 0px solid #ffff…" at bounding box center [373, 188] width 425 height 302
click at [297, 180] on button at bounding box center [293, 179] width 35 height 8
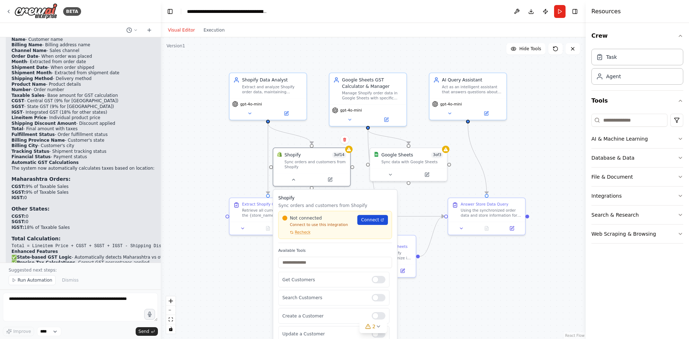
click at [377, 218] on span "Connect" at bounding box center [370, 220] width 18 height 6
click at [18, 297] on textarea at bounding box center [80, 307] width 155 height 29
type textarea "**********"
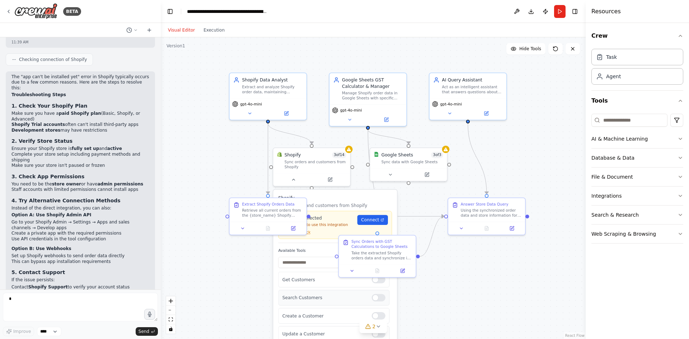
scroll to position [1629, 0]
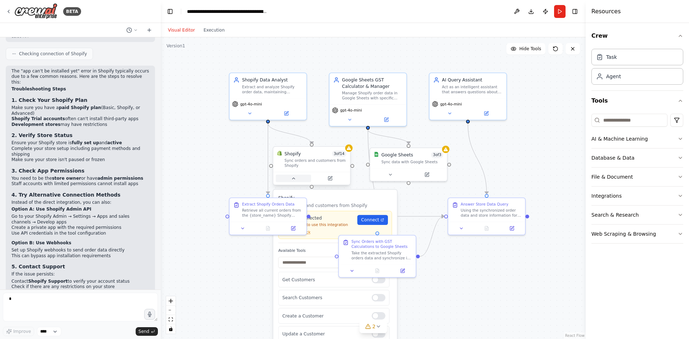
click at [294, 180] on icon at bounding box center [293, 178] width 5 height 5
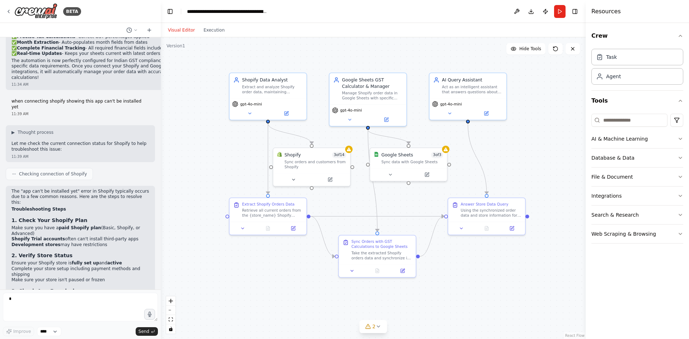
scroll to position [1521, 0]
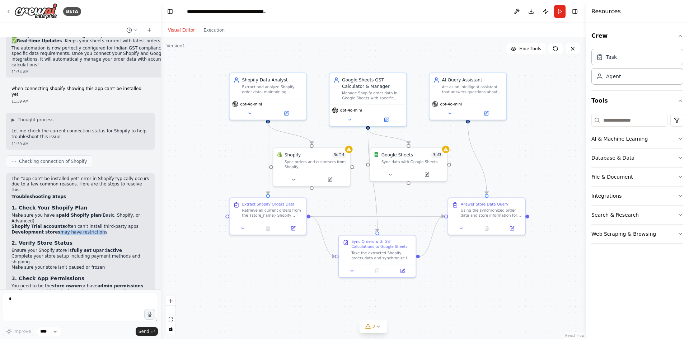
drag, startPoint x: 52, startPoint y: 164, endPoint x: 89, endPoint y: 164, distance: 37.3
click at [89, 230] on li "Development stores may have restrictions" at bounding box center [80, 233] width 138 height 6
click at [68, 239] on h3 "2. Verify Store Status" at bounding box center [80, 242] width 138 height 7
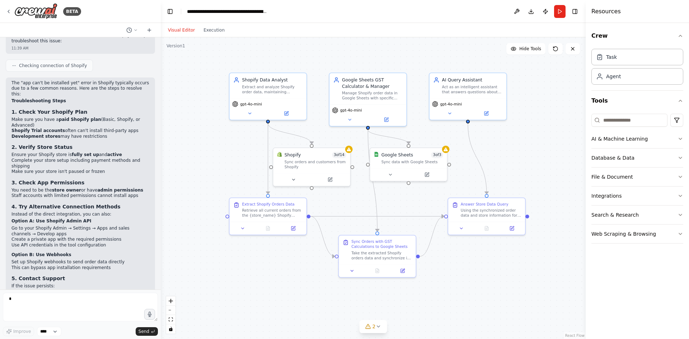
scroll to position [1629, 0]
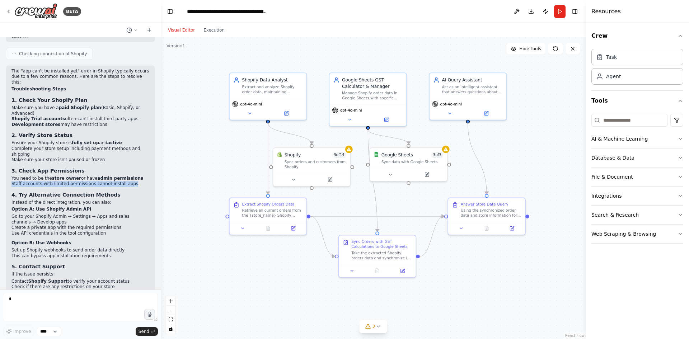
drag, startPoint x: 10, startPoint y: 108, endPoint x: 125, endPoint y: 111, distance: 114.9
click at [125, 111] on div "The "app can't be installed yet" error in Shopify typically occurs due to a few…" at bounding box center [80, 213] width 149 height 294
click at [113, 207] on p "Option A: Use Shopify Admin API" at bounding box center [80, 210] width 138 height 6
drag, startPoint x: 20, startPoint y: 120, endPoint x: 109, endPoint y: 121, distance: 89.1
click at [109, 191] on h3 "4. Try Alternative Connection Methods" at bounding box center [80, 194] width 138 height 7
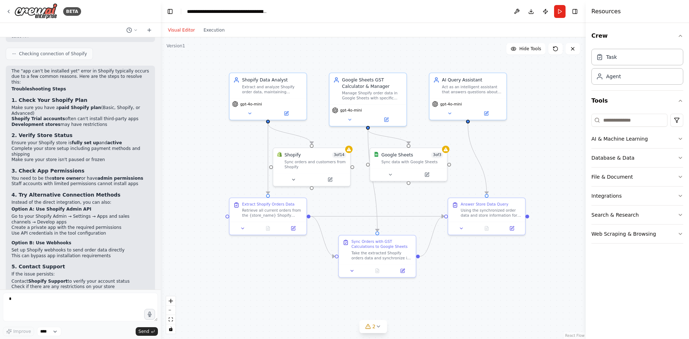
drag, startPoint x: 106, startPoint y: 133, endPoint x: 58, endPoint y: 134, distance: 47.4
click at [105, 207] on p "Option A: Use Shopify Admin API" at bounding box center [80, 210] width 138 height 6
drag, startPoint x: 29, startPoint y: 132, endPoint x: 88, endPoint y: 143, distance: 59.2
click at [82, 207] on p "Option A: Use Shopify Admin API" at bounding box center [80, 210] width 138 height 6
drag, startPoint x: 88, startPoint y: 145, endPoint x: 57, endPoint y: 145, distance: 30.9
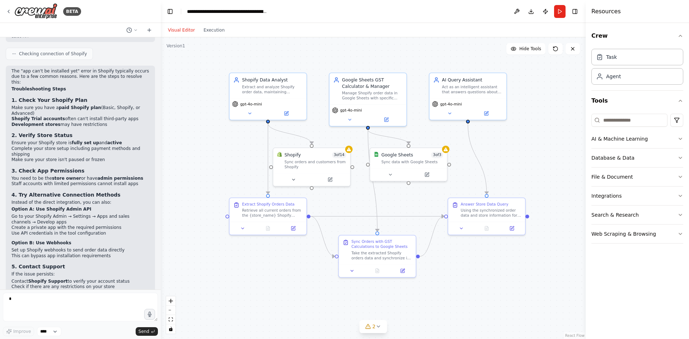
click at [87, 214] on li "Go to your Shopify Admin → Settings → Apps and sales channels → Develop apps" at bounding box center [80, 219] width 138 height 11
drag, startPoint x: 87, startPoint y: 141, endPoint x: 133, endPoint y: 142, distance: 46.3
click at [133, 214] on li "Go to your Shopify Admin → Settings → Apps and sales channels → Develop apps" at bounding box center [80, 219] width 138 height 11
drag, startPoint x: 8, startPoint y: 146, endPoint x: 51, endPoint y: 148, distance: 42.4
click at [51, 148] on div "The "app can't be installed yet" error in Shopify typically occurs due to a few…" at bounding box center [80, 213] width 149 height 294
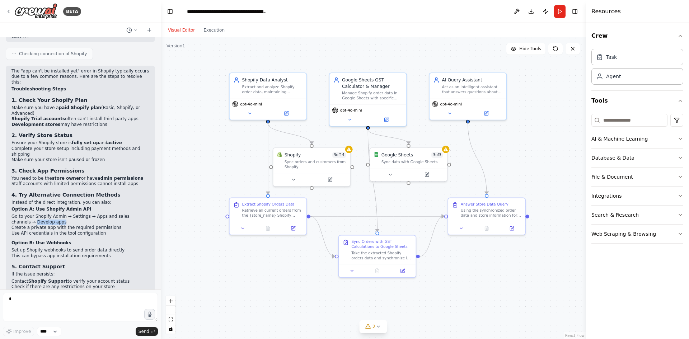
click at [59, 214] on li "Go to your Shopify Admin → Settings → Apps and sales channels → Develop apps" at bounding box center [80, 219] width 138 height 11
drag, startPoint x: 11, startPoint y: 152, endPoint x: 108, endPoint y: 153, distance: 97.3
click at [108, 153] on div "The "app can't be installed yet" error in Shopify typically occurs due to a few…" at bounding box center [80, 213] width 149 height 294
drag, startPoint x: 59, startPoint y: 158, endPoint x: 100, endPoint y: 158, distance: 40.6
click at [100, 231] on li "Use API credentials in the tool configuration" at bounding box center [80, 234] width 138 height 6
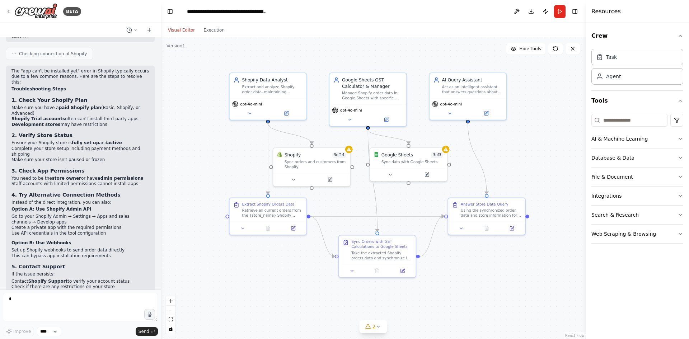
click at [96, 241] on p "Option B: Use Webhooks" at bounding box center [80, 244] width 138 height 6
drag, startPoint x: 24, startPoint y: 206, endPoint x: 119, endPoint y: 207, distance: 95.2
click at [119, 279] on li "Contact Shopify Support to verify your account status" at bounding box center [80, 282] width 138 height 6
drag, startPoint x: 10, startPoint y: 210, endPoint x: 101, endPoint y: 212, distance: 91.6
click at [101, 212] on div "The "app can't be installed yet" error in Shopify typically occurs due to a few…" at bounding box center [80, 213] width 149 height 294
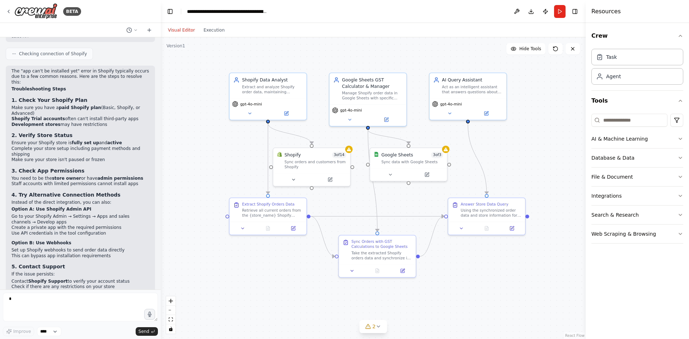
click at [55, 317] on strong "Clear your browser cache" at bounding box center [42, 319] width 62 height 5
drag, startPoint x: 27, startPoint y: 239, endPoint x: 102, endPoint y: 238, distance: 75.0
click at [102, 311] on li "Log out of your Shopify admin completely" at bounding box center [80, 314] width 138 height 6
drag, startPoint x: 107, startPoint y: 240, endPoint x: 54, endPoint y: 241, distance: 52.8
click at [106, 311] on li "Log out of your Shopify admin completely" at bounding box center [80, 314] width 138 height 6
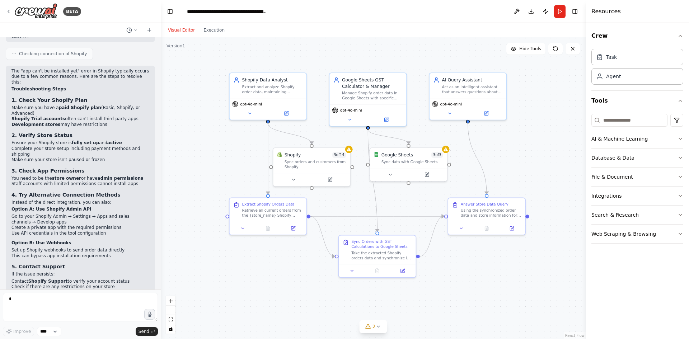
click at [20, 317] on strong "Clear your browser cache" at bounding box center [42, 319] width 62 height 5
drag, startPoint x: 17, startPoint y: 245, endPoint x: 98, endPoint y: 247, distance: 80.8
click at [98, 311] on ol "Log out of your Shopify admin completely Clear your browser cache and cookies L…" at bounding box center [80, 322] width 138 height 22
click at [30, 328] on li "Try using a different browser or incognito mode" at bounding box center [80, 331] width 138 height 6
drag, startPoint x: 11, startPoint y: 181, endPoint x: 108, endPoint y: 182, distance: 97.0
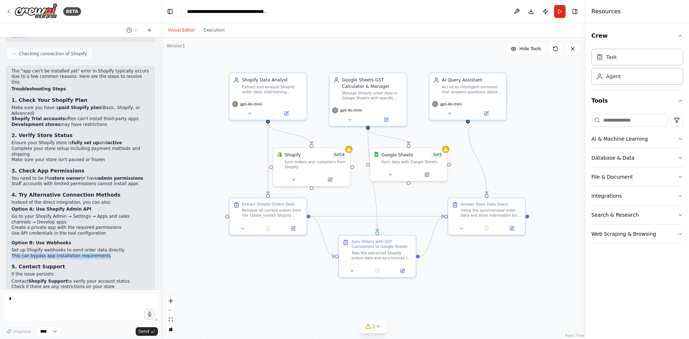
click at [108, 182] on div "The "app can't be installed yet" error in Shopify typically occurs due to a few…" at bounding box center [80, 213] width 149 height 294
click at [125, 263] on h3 "5. Contact Support" at bounding box center [80, 266] width 138 height 7
drag, startPoint x: 64, startPoint y: 176, endPoint x: 121, endPoint y: 175, distance: 57.1
click at [121, 248] on li "Set up Shopify webhooks to send order data directly" at bounding box center [80, 251] width 138 height 6
click at [124, 186] on div "The "app can't be installed yet" error in Shopify typically occurs due to a few…" at bounding box center [80, 210] width 138 height 282
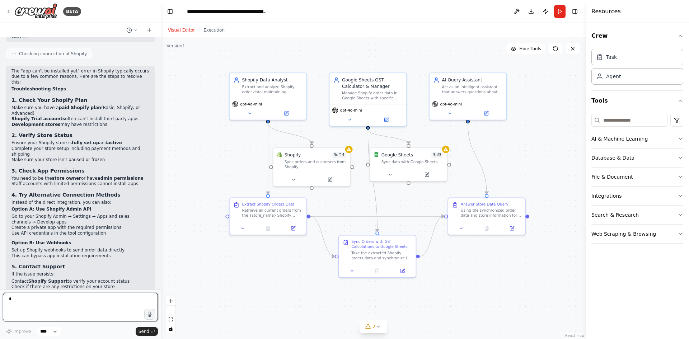
click at [47, 303] on textarea at bounding box center [80, 307] width 155 height 29
type textarea "**********"
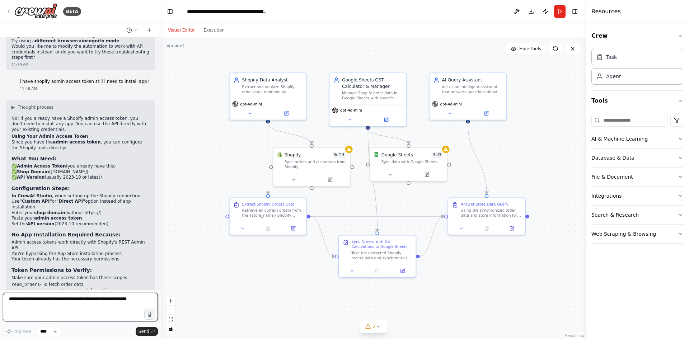
scroll to position [1923, 0]
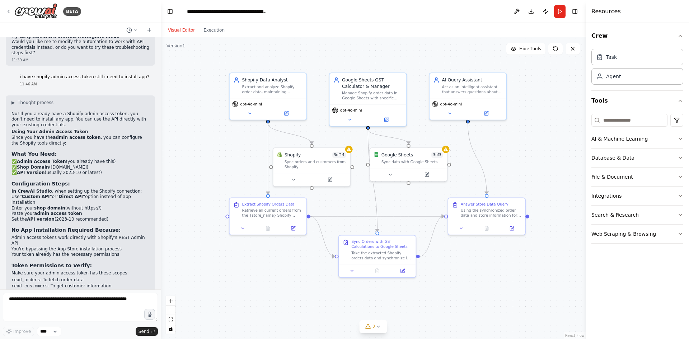
drag, startPoint x: 26, startPoint y: 139, endPoint x: 120, endPoint y: 134, distance: 93.9
click at [120, 194] on ul "Use "Custom API" or "Direct API" option instead of app installation Enter your …" at bounding box center [80, 208] width 138 height 28
click at [121, 211] on li "Paste your admin access token" at bounding box center [80, 214] width 138 height 6
drag, startPoint x: 53, startPoint y: 212, endPoint x: 121, endPoint y: 210, distance: 68.2
click at [121, 296] on li "read_fulfillments - For shipping/fulfillment status" at bounding box center [80, 299] width 138 height 6
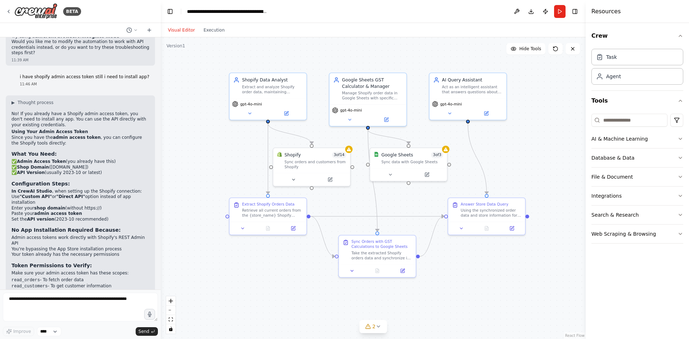
click at [93, 311] on strong "API credentials" at bounding box center [87, 313] width 37 height 5
drag, startPoint x: 62, startPoint y: 227, endPoint x: 139, endPoint y: 226, distance: 76.5
click at [139, 311] on li "Try connecting again using API credentials instead of app installation" at bounding box center [80, 316] width 138 height 11
click at [82, 323] on li "If there's no direct API option, look for "Custom Integration" or "Manual Setup"" at bounding box center [80, 328] width 138 height 11
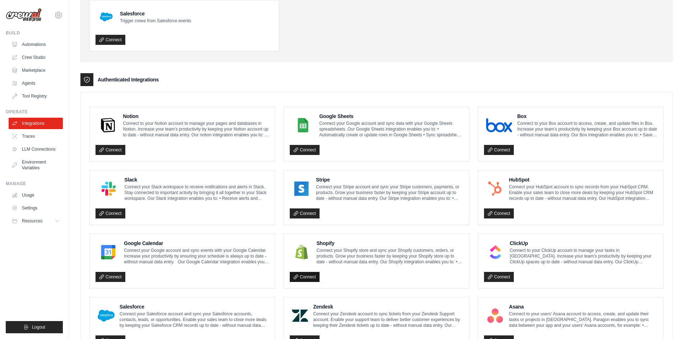
click at [310, 276] on link "Connect" at bounding box center [305, 277] width 30 height 10
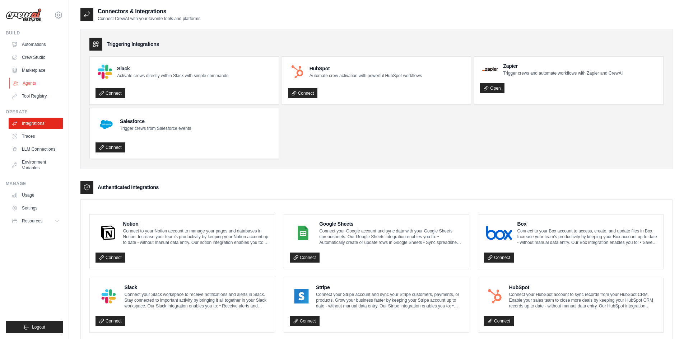
click at [29, 83] on link "Agents" at bounding box center [36, 83] width 54 height 11
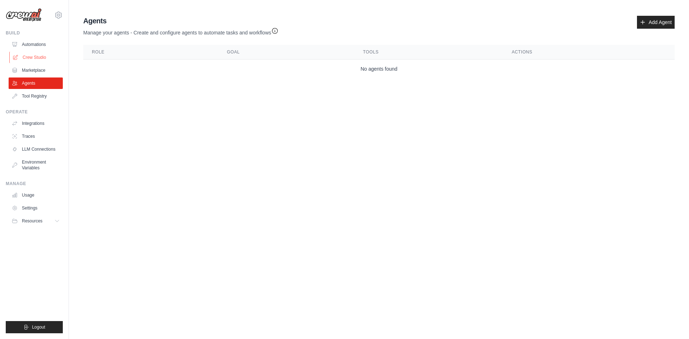
click at [29, 53] on link "Crew Studio" at bounding box center [36, 57] width 54 height 11
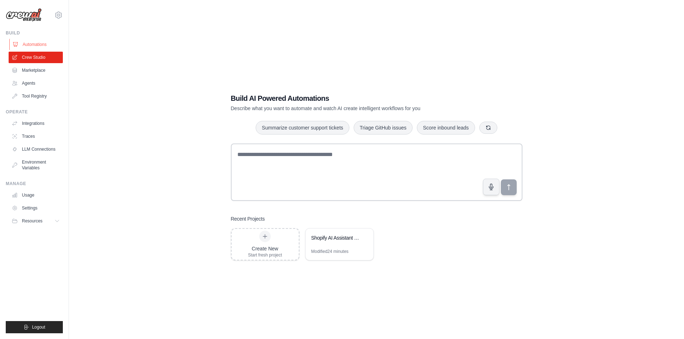
click at [23, 48] on link "Automations" at bounding box center [36, 44] width 54 height 11
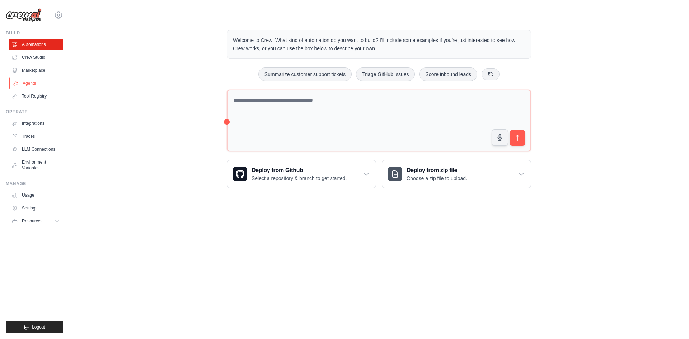
click at [25, 80] on link "Agents" at bounding box center [36, 83] width 54 height 11
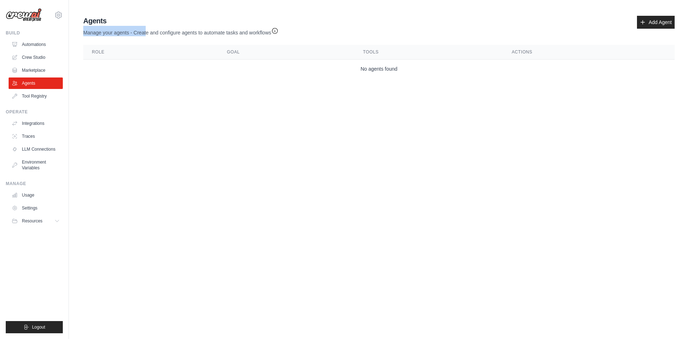
drag, startPoint x: 83, startPoint y: 34, endPoint x: 145, endPoint y: 32, distance: 62.9
click at [145, 32] on div "Agents Manage your agents - Create and configure agents to automate tasks and w…" at bounding box center [378, 47] width 597 height 68
click at [160, 32] on p "Manage your agents - Create and configure agents to automate tasks and workflows" at bounding box center [180, 31] width 195 height 10
click at [277, 30] on icon "button" at bounding box center [274, 30] width 7 height 7
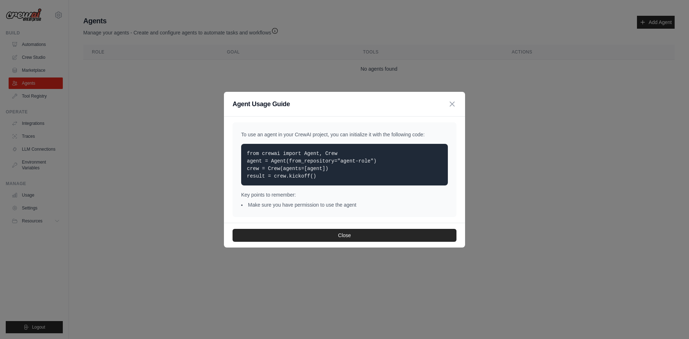
drag, startPoint x: 266, startPoint y: 162, endPoint x: 379, endPoint y: 159, distance: 112.8
click at [379, 159] on p "from crewai import Agent, Crew agent = Agent(from_repository="agent-role") crew…" at bounding box center [344, 165] width 195 height 30
click at [318, 175] on p "from crewai import Agent, Crew agent = Agent(from_repository="agent-role") crew…" at bounding box center [344, 165] width 195 height 30
drag, startPoint x: 245, startPoint y: 206, endPoint x: 371, endPoint y: 206, distance: 126.4
click at [371, 206] on li "Make sure you have permission to use the agent" at bounding box center [344, 204] width 207 height 7
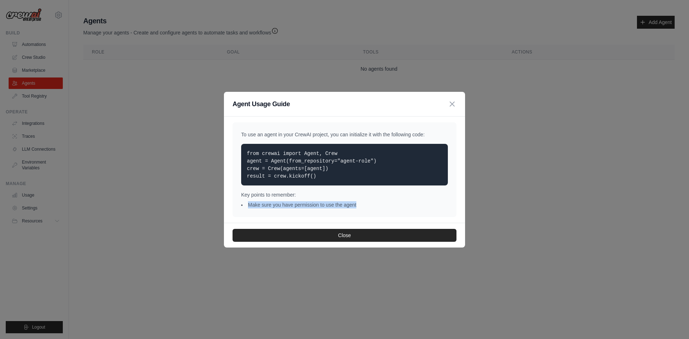
click at [371, 206] on li "Make sure you have permission to use the agent" at bounding box center [344, 204] width 207 height 7
click at [454, 102] on icon "button" at bounding box center [452, 104] width 4 height 4
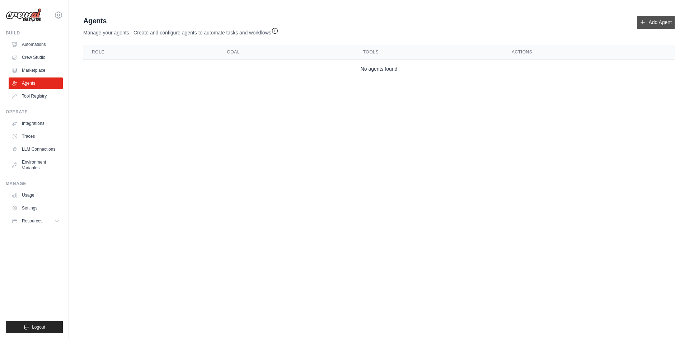
drag, startPoint x: 651, startPoint y: 20, endPoint x: 651, endPoint y: 25, distance: 4.3
click at [651, 20] on link "Add Agent" at bounding box center [656, 22] width 38 height 13
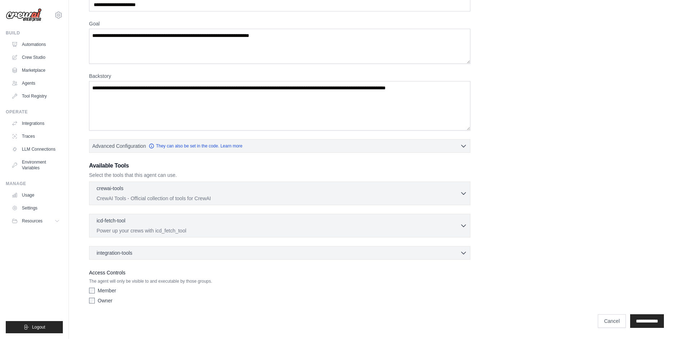
scroll to position [46, 0]
drag, startPoint x: 87, startPoint y: 176, endPoint x: 180, endPoint y: 177, distance: 92.6
click at [180, 177] on div "Role Goal [GEOGRAPHIC_DATA] Advanced Configuration They can also be set in the …" at bounding box center [376, 154] width 592 height 356
click at [182, 177] on p "Select the tools that this agent can use." at bounding box center [279, 174] width 381 height 7
click at [186, 255] on div "integration-tools 0 selected" at bounding box center [282, 252] width 371 height 7
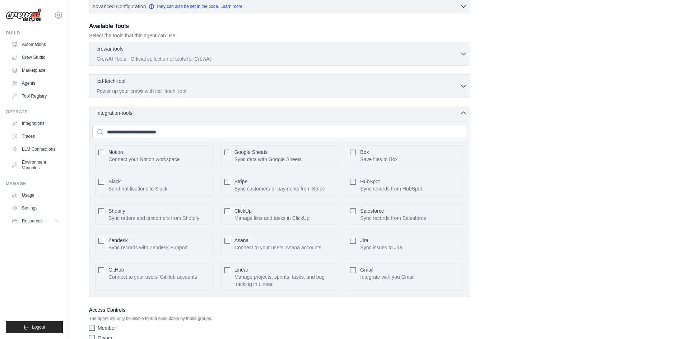
scroll to position [190, 0]
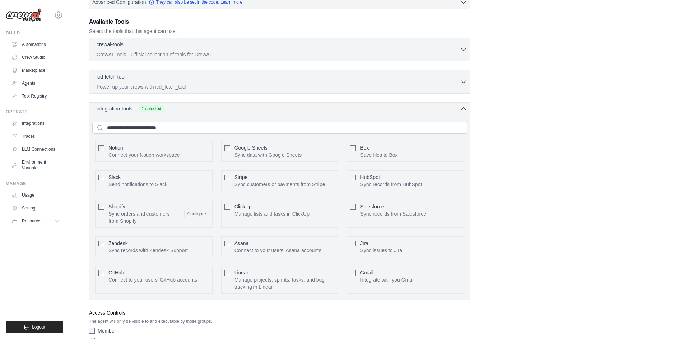
click at [464, 108] on icon "button" at bounding box center [463, 108] width 7 height 7
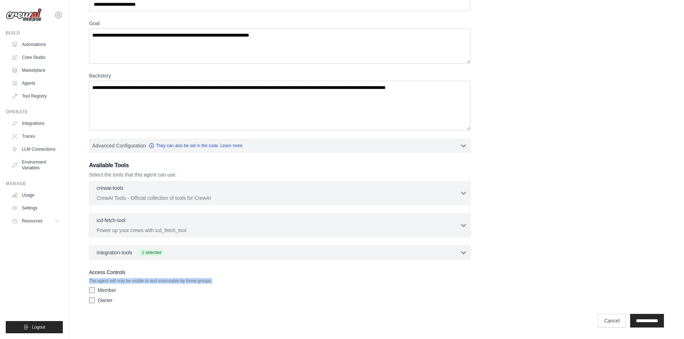
drag, startPoint x: 89, startPoint y: 281, endPoint x: 217, endPoint y: 280, distance: 127.8
click at [217, 280] on div "Role Goal [GEOGRAPHIC_DATA] Advanced Configuration They can also be set in the …" at bounding box center [376, 154] width 592 height 356
click at [217, 280] on p "The agent will only be visible to and executable by those groups." at bounding box center [279, 281] width 381 height 6
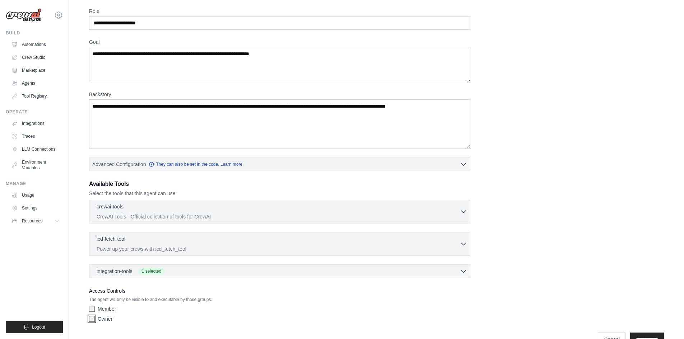
scroll to position [0, 0]
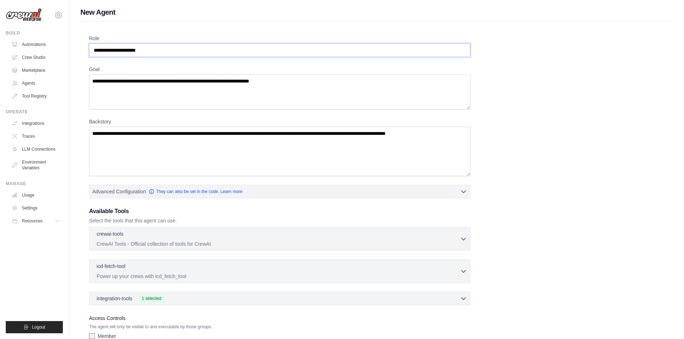
drag, startPoint x: 153, startPoint y: 51, endPoint x: 95, endPoint y: 51, distance: 58.5
click at [95, 51] on input "Role" at bounding box center [279, 50] width 381 height 14
click at [105, 47] on input "Role" at bounding box center [279, 50] width 381 height 14
click at [114, 90] on textarea "Goal" at bounding box center [279, 91] width 381 height 35
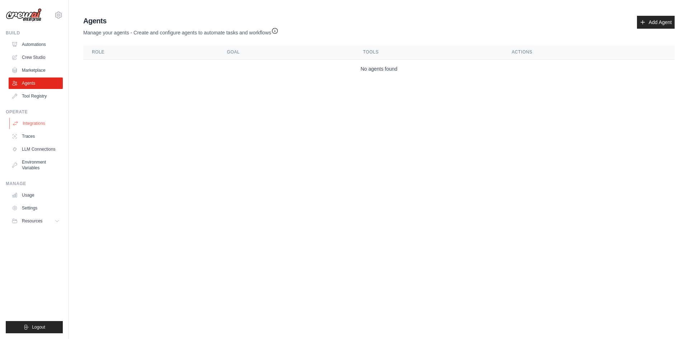
click at [34, 122] on link "Integrations" at bounding box center [36, 123] width 54 height 11
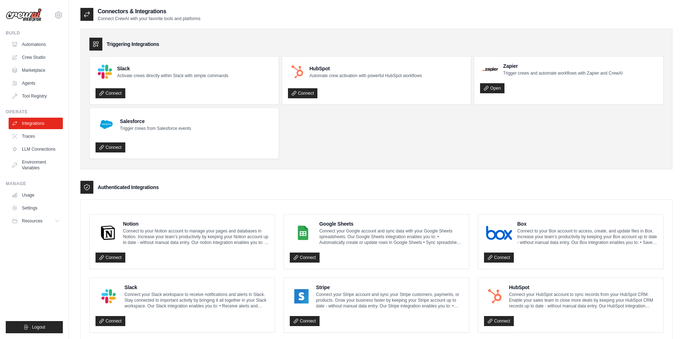
drag, startPoint x: 98, startPoint y: 20, endPoint x: 220, endPoint y: 13, distance: 122.6
click at [206, 16] on div "Connectors & Integrations Connect CrewAI with your favorite tools and platforms" at bounding box center [376, 14] width 592 height 14
click at [220, 13] on div "Connectors & Integrations Connect CrewAI with your favorite tools and platforms" at bounding box center [376, 14] width 592 height 14
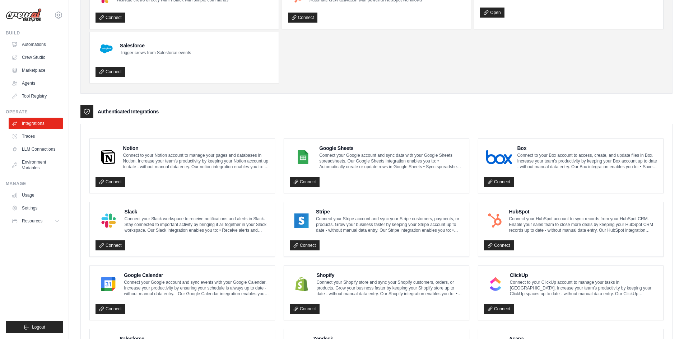
scroll to position [180, 0]
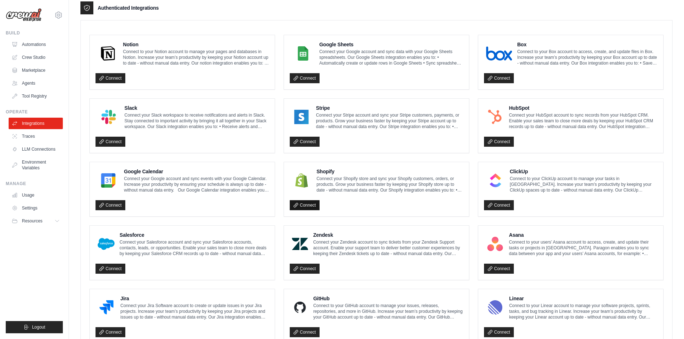
click at [303, 206] on link "Connect" at bounding box center [305, 205] width 30 height 10
click at [31, 208] on link "Settings" at bounding box center [36, 208] width 54 height 11
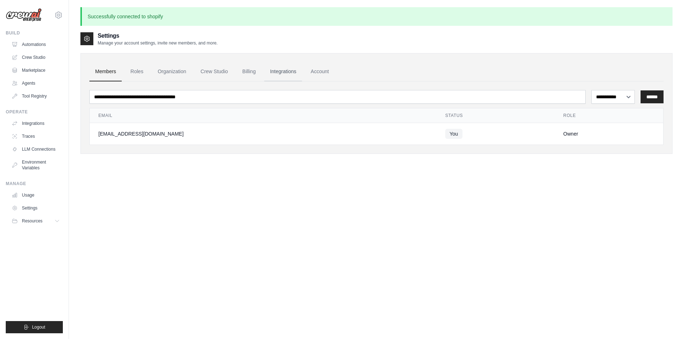
click at [286, 73] on link "Integrations" at bounding box center [283, 71] width 38 height 19
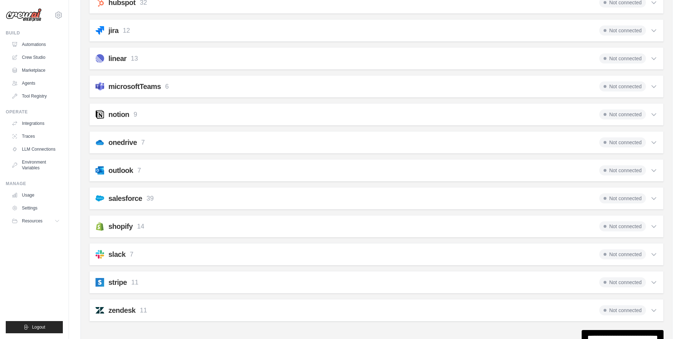
scroll to position [359, 0]
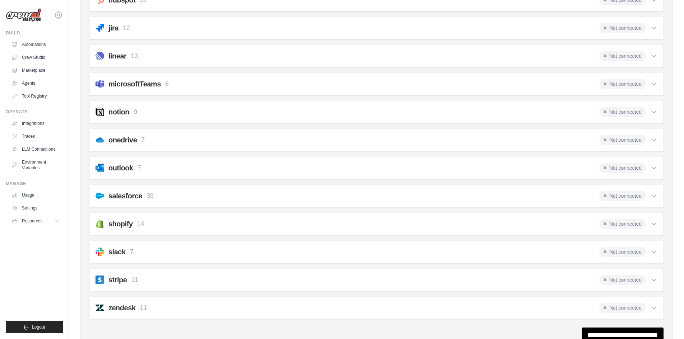
click at [652, 223] on icon at bounding box center [653, 223] width 7 height 7
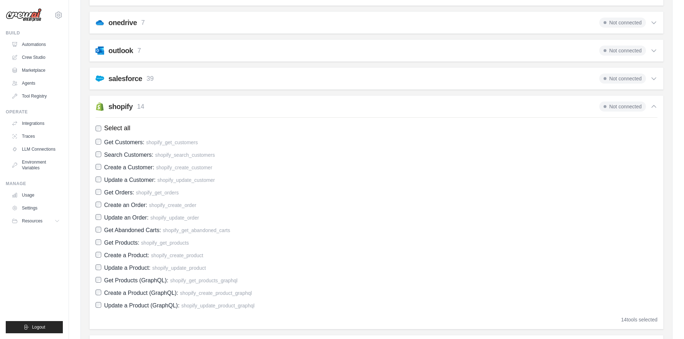
scroll to position [467, 0]
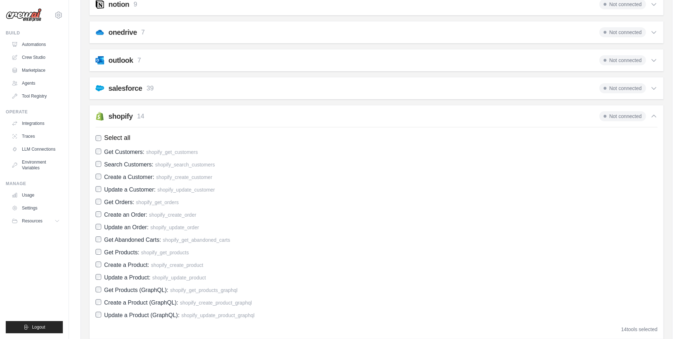
click at [628, 117] on span "Not connected" at bounding box center [622, 116] width 47 height 10
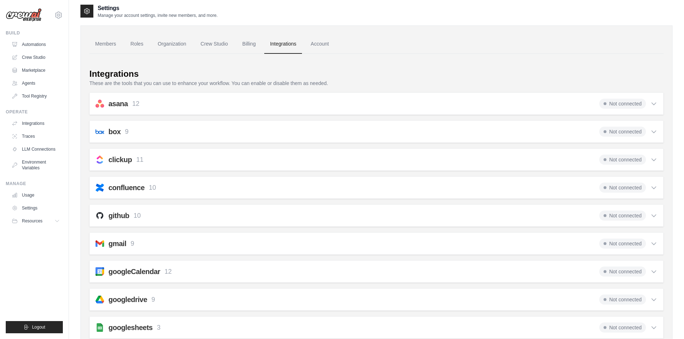
scroll to position [0, 0]
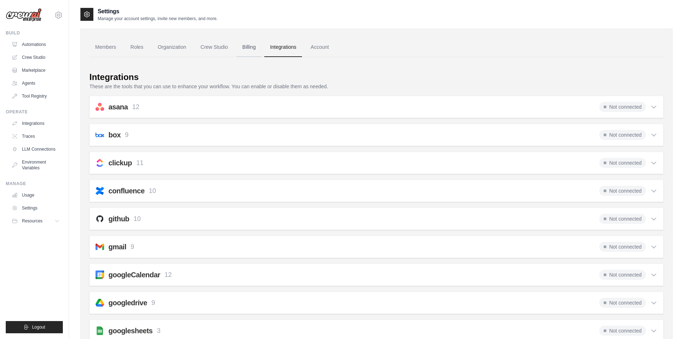
click at [255, 48] on link "Billing" at bounding box center [249, 47] width 25 height 19
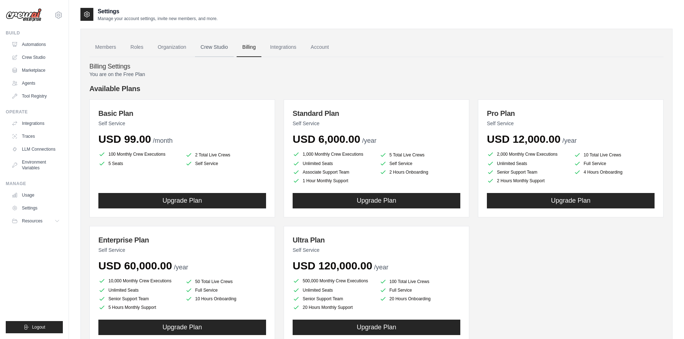
click at [214, 48] on link "Crew Studio" at bounding box center [214, 47] width 39 height 19
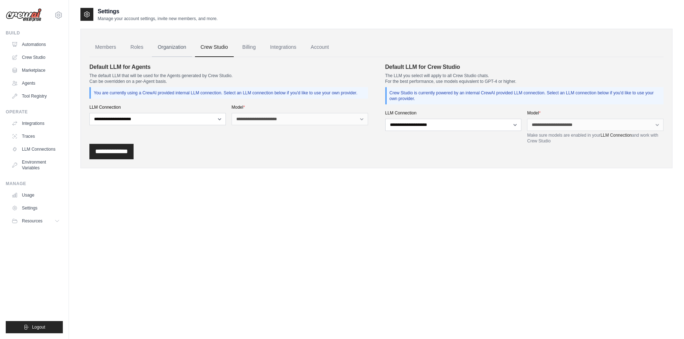
click at [177, 48] on link "Organization" at bounding box center [172, 47] width 40 height 19
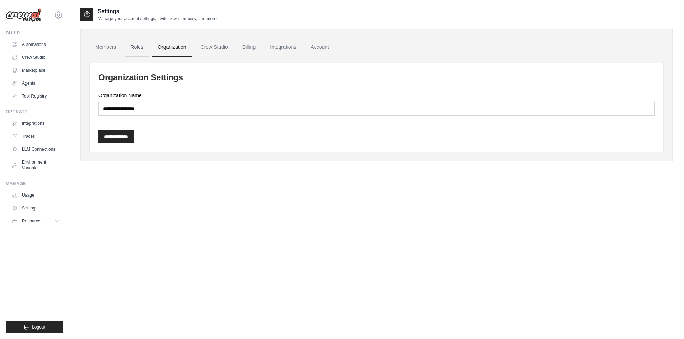
click at [135, 48] on link "Roles" at bounding box center [137, 47] width 24 height 19
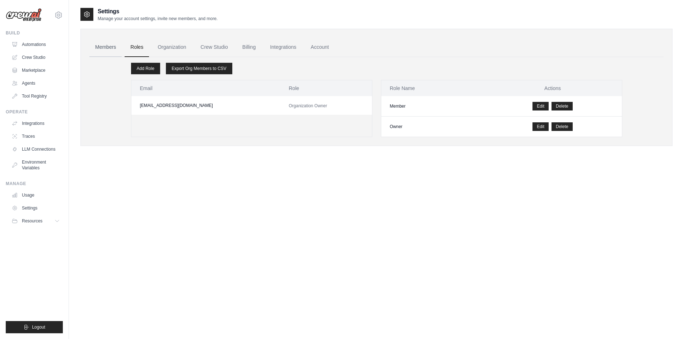
click at [111, 47] on link "Members" at bounding box center [105, 47] width 32 height 19
